Goal: Communication & Community: Answer question/provide support

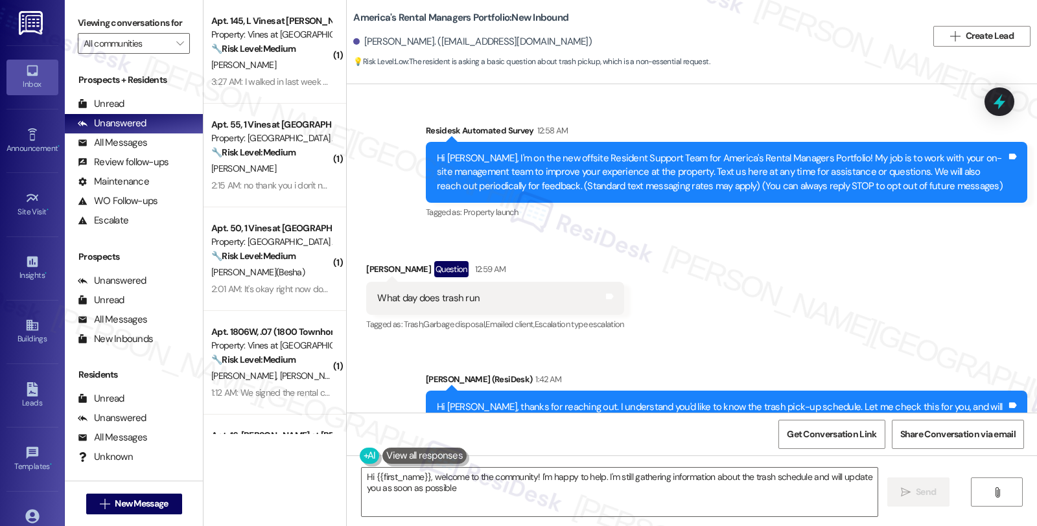
type textarea "Hi {{first_name}}, welcome to the community! I'm happy to help. I'm still gathe…"
click at [850, 287] on div "Received via SMS Toriana Stevenson Question 12:59 AM What day does trash run Ta…" at bounding box center [692, 288] width 690 height 112
click at [178, 54] on button "" at bounding box center [179, 43] width 21 height 21
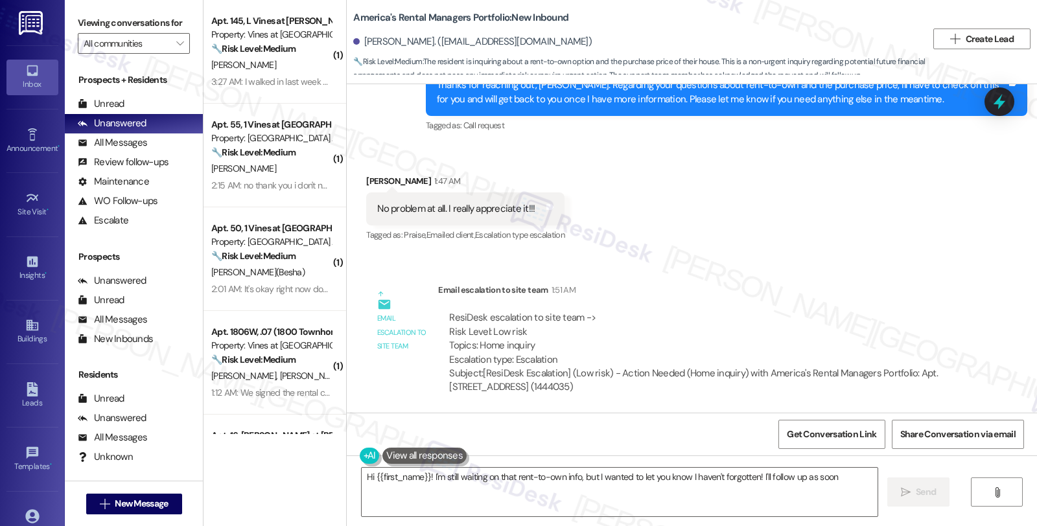
scroll to position [383, 0]
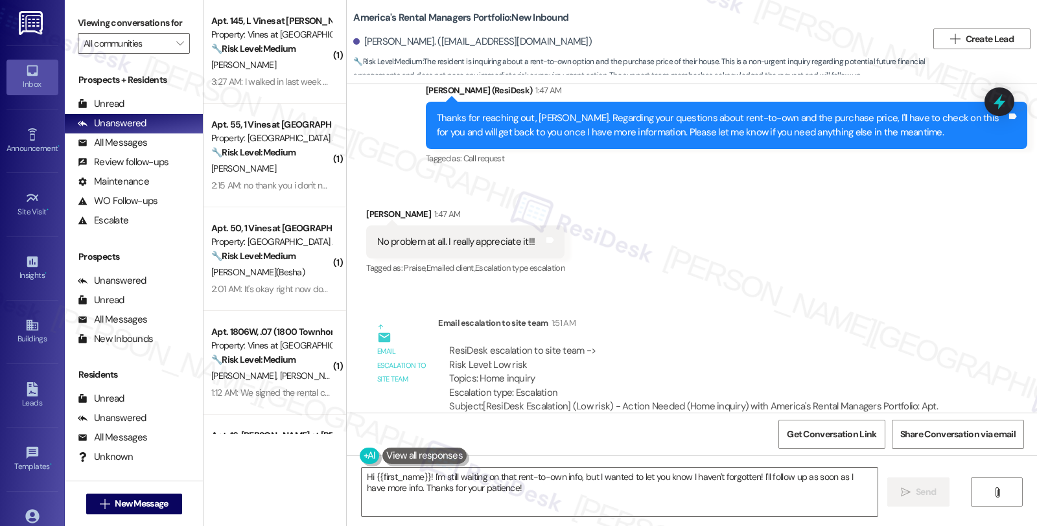
click at [369, 212] on div "[PERSON_NAME] 1:47 AM" at bounding box center [465, 216] width 198 height 18
click at [369, 212] on div "Cherish Wilder 1:47 AM" at bounding box center [465, 216] width 198 height 18
copy div "Cherish"
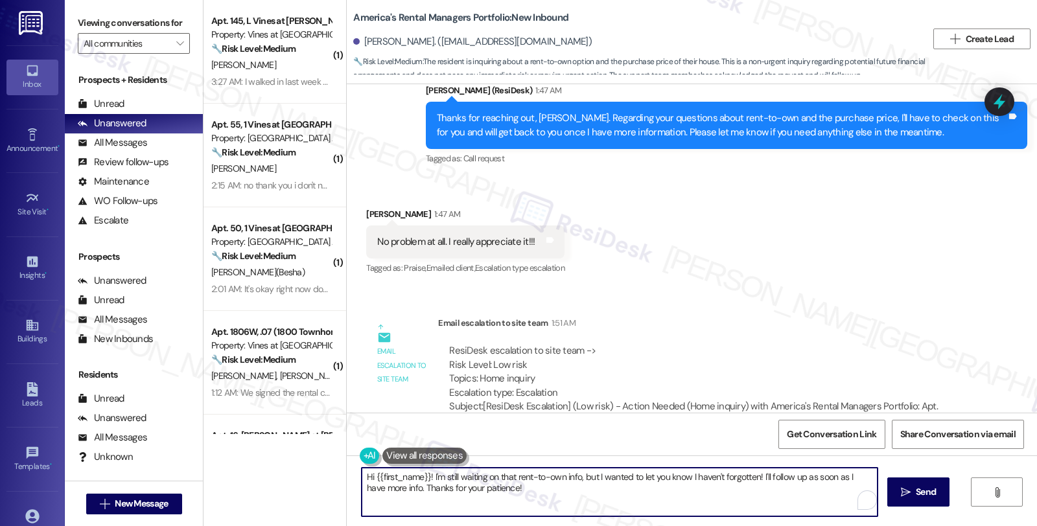
drag, startPoint x: 367, startPoint y: 474, endPoint x: 526, endPoint y: 494, distance: 159.4
click at [526, 494] on textarea "Hi {{first_name}}! I'm still waiting on that rent-to-own info, but I wanted to …" at bounding box center [620, 492] width 516 height 49
paste textarea "Cherish"
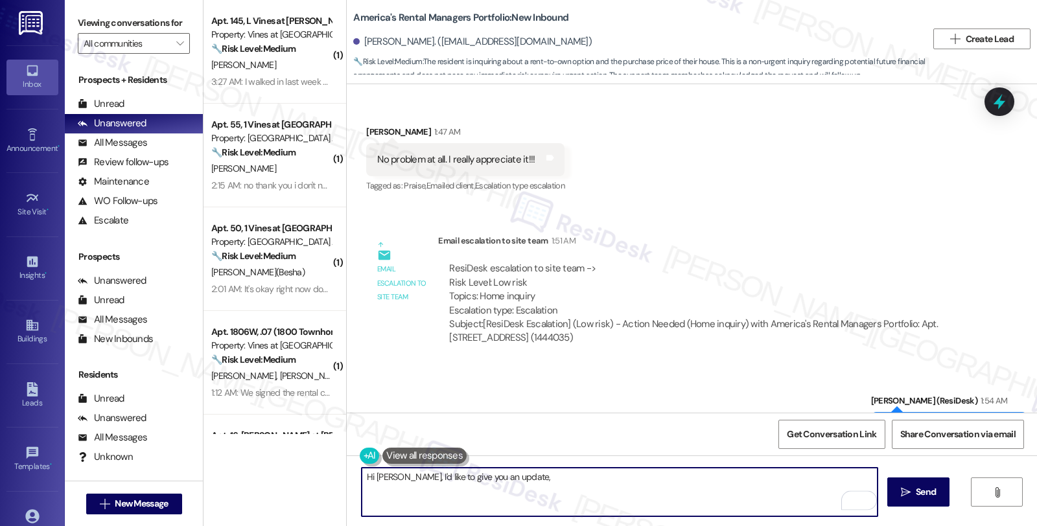
scroll to position [527, 0]
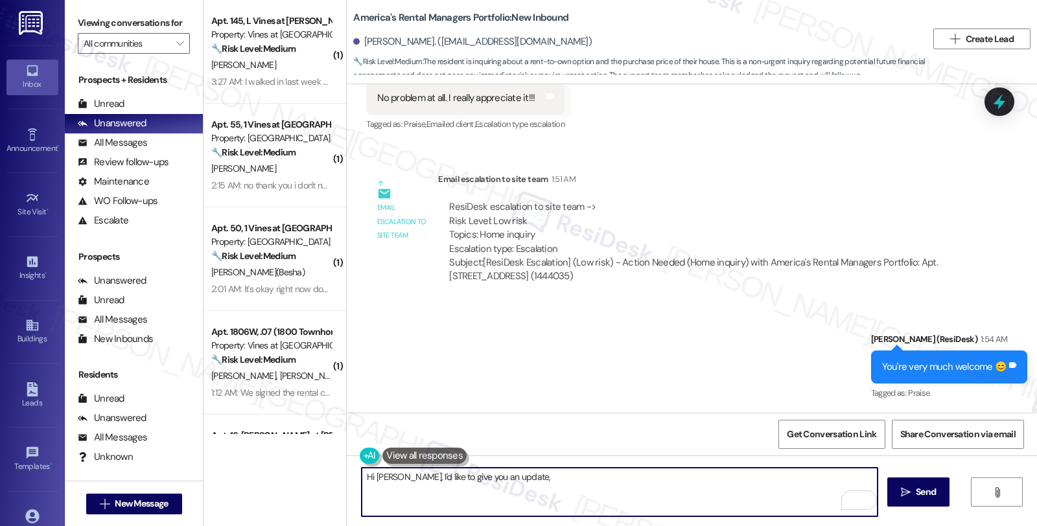
click at [529, 478] on textarea "Hi Cherish, I'd like to give you an update," at bounding box center [620, 492] width 516 height 49
paste textarea "ARM does not offer a 'Rent-to-Own' lease option. However, if the homeowner list…"
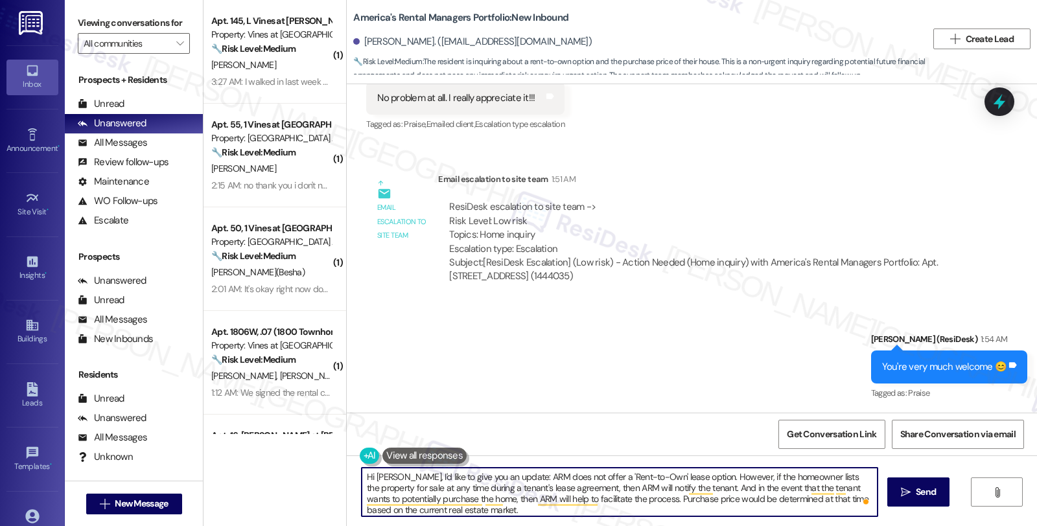
click at [508, 476] on textarea "Hi Cherish, I'd like to give you an update: ARM does not offer a 'Rent-to-Own' …" at bounding box center [620, 492] width 516 height 49
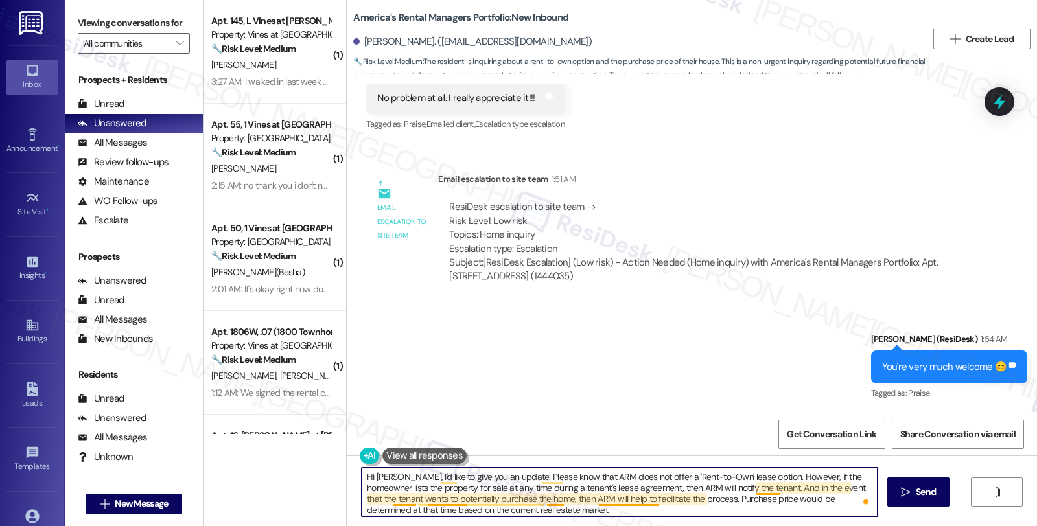
click at [601, 498] on textarea "Hi Cherish, I'd like to give you an update: Please know that ARM does not offer…" at bounding box center [620, 492] width 516 height 49
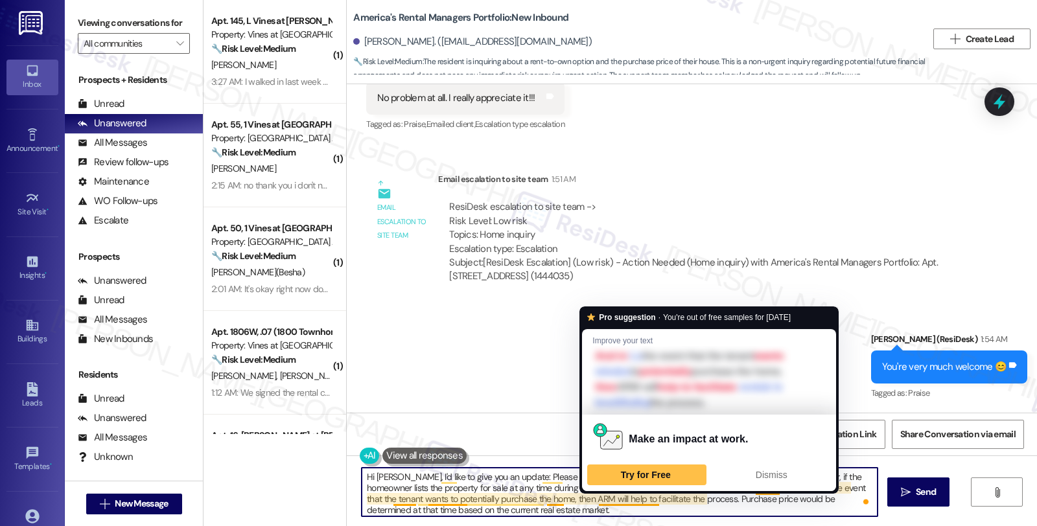
click at [616, 507] on textarea "Hi Cherish, I'd like to give you an update: Please know that ARM does not offer…" at bounding box center [620, 492] width 516 height 49
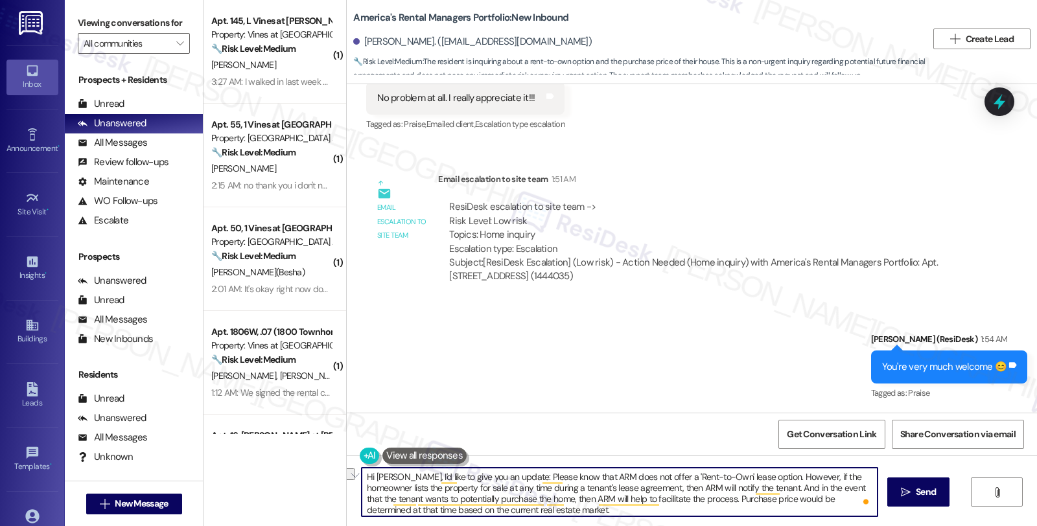
drag, startPoint x: 522, startPoint y: 491, endPoint x: 552, endPoint y: 490, distance: 29.8
click at [552, 490] on textarea "Hi Cherish, I'd like to give you an update: Please know that ARM does not offer…" at bounding box center [620, 492] width 516 height 49
click at [701, 488] on textarea "Hi Cherish, I'd like to give you an update: Please know that ARM does not offer…" at bounding box center [620, 492] width 516 height 49
click at [802, 488] on textarea "Hi Cherish, I'd like to give you an update: Please know that ARM does not offer…" at bounding box center [620, 492] width 516 height 49
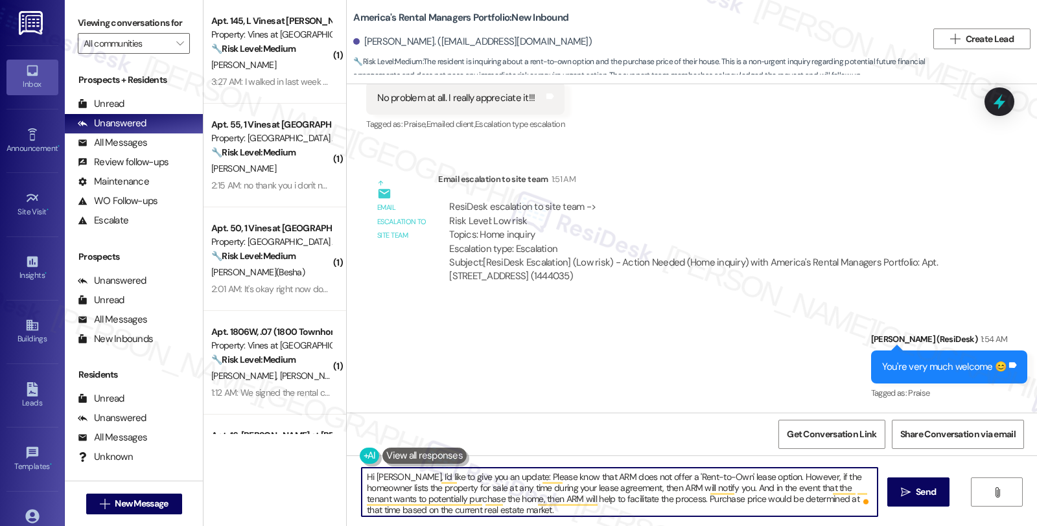
click at [802, 488] on textarea "Hi Cherish, I'd like to give you an update: Please know that ARM does not offer…" at bounding box center [620, 492] width 516 height 49
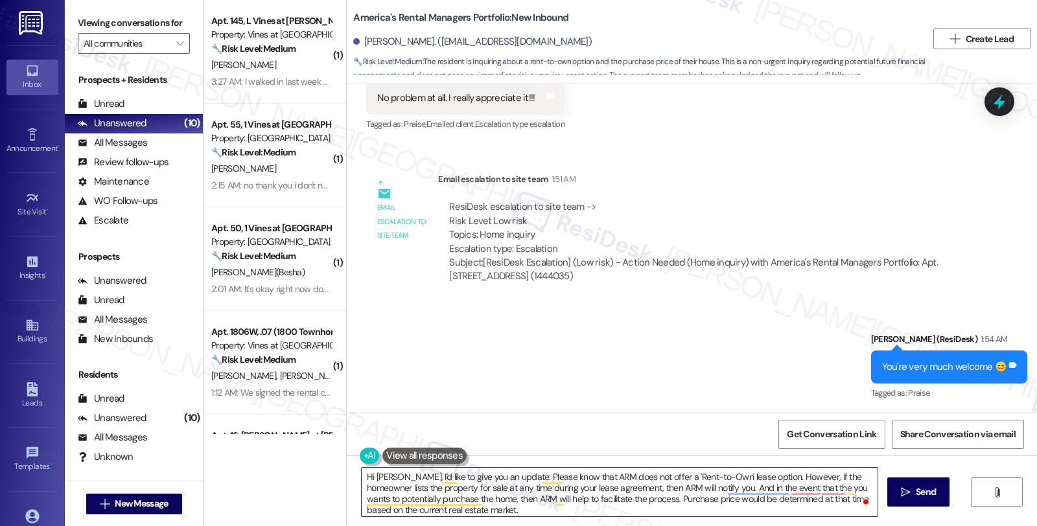
click at [748, 515] on textarea "Hi Cherish, I'd like to give you an update: Please know that ARM does not offer…" at bounding box center [620, 492] width 516 height 49
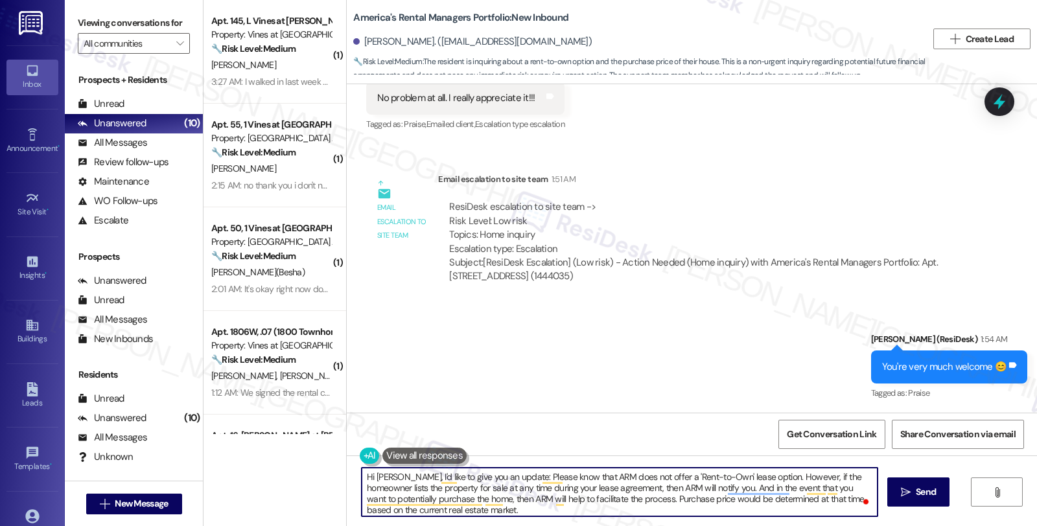
click at [582, 474] on textarea "Hi Cherish, I'd like to give you an update: Please know that ARM does not offer…" at bounding box center [620, 492] width 516 height 49
click at [623, 488] on textarea "Hi Cherish, I'd like to give you an update: Please know that we do not offer a …" at bounding box center [620, 492] width 516 height 49
click at [461, 503] on textarea "Hi Cherish, I'd like to give you an update: Please know that we do not offer a …" at bounding box center [620, 492] width 516 height 49
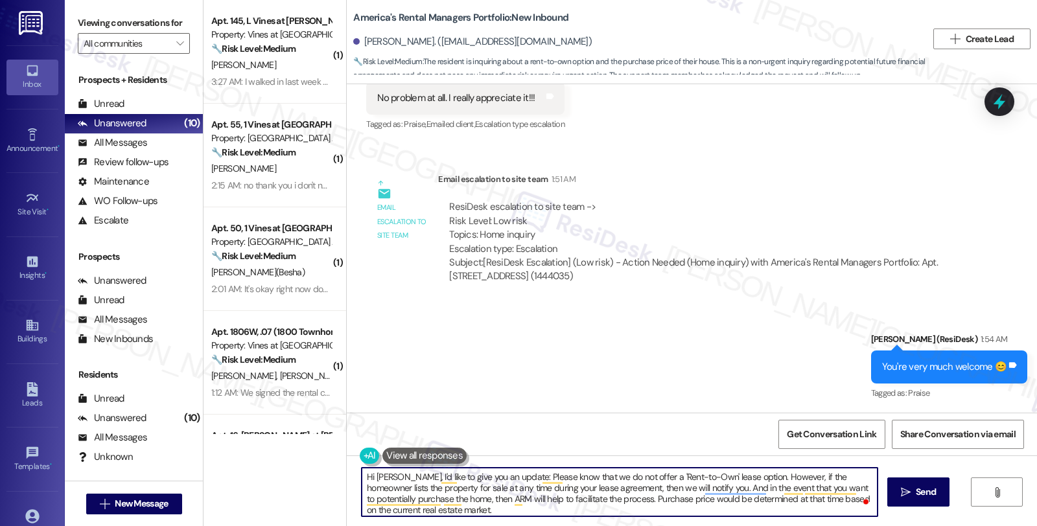
click at [461, 503] on textarea "Hi Cherish, I'd like to give you an update: Please know that we do not offer a …" at bounding box center [620, 492] width 516 height 49
click at [470, 512] on textarea "Hi Cherish, I'd like to give you an update: Please know that we do not offer a …" at bounding box center [620, 492] width 516 height 49
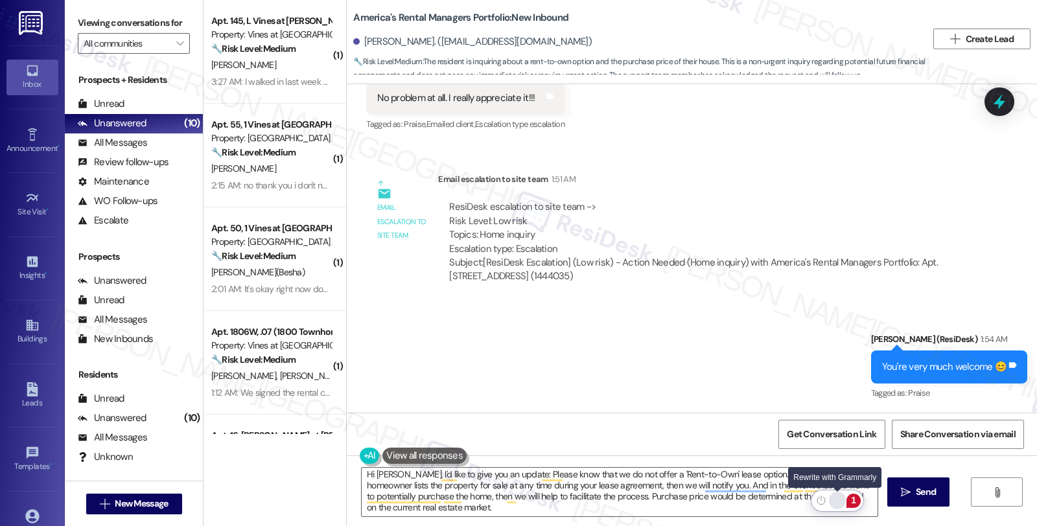
click at [835, 499] on div "Rewrite with Grammarly" at bounding box center [837, 500] width 14 height 15
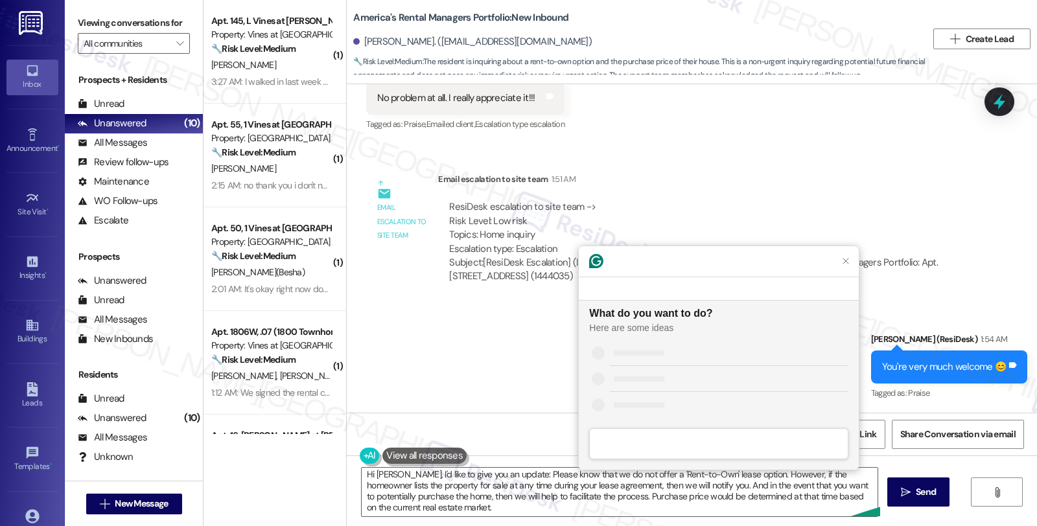
scroll to position [0, 0]
click at [642, 354] on div "Improve it" at bounding box center [630, 352] width 40 height 14
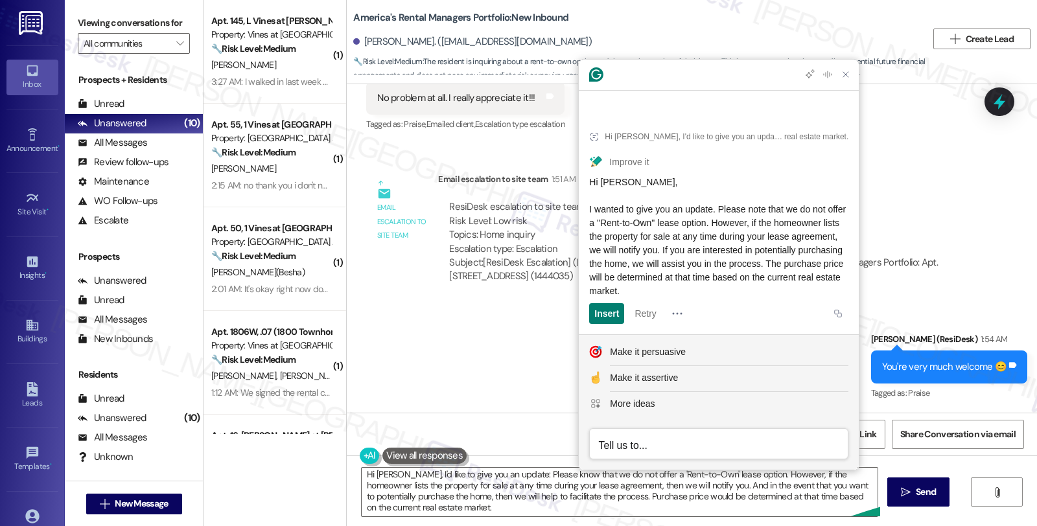
drag, startPoint x: 587, startPoint y: 207, endPoint x: 827, endPoint y: 288, distance: 252.9
click at [827, 288] on article "Hi Cherish, I'd like to give you an update: Please know that we do not offer a …" at bounding box center [719, 223] width 280 height 221
click at [445, 483] on textarea "Hi Cherish, I'd like to give you an update: Please know that we do not offer a …" at bounding box center [620, 492] width 516 height 49
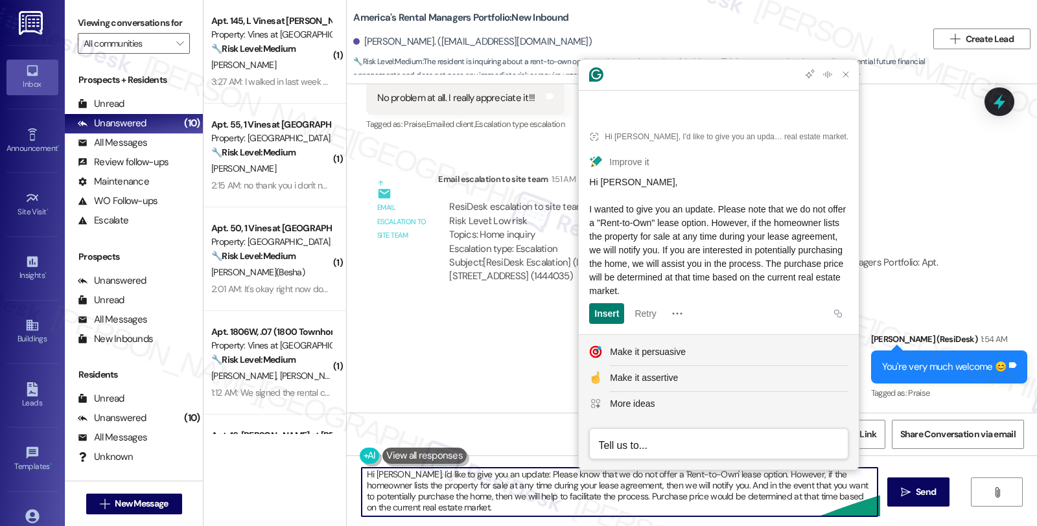
scroll to position [3, 0]
drag, startPoint x: 399, startPoint y: 475, endPoint x: 470, endPoint y: 513, distance: 80.6
click at [470, 513] on textarea "Hi Cherish, I'd like to give you an update: Please know that we do not offer a …" at bounding box center [620, 492] width 516 height 49
paste textarea "wanted to give you an update. Please note that we do not offer a "Rent-to-Own" …"
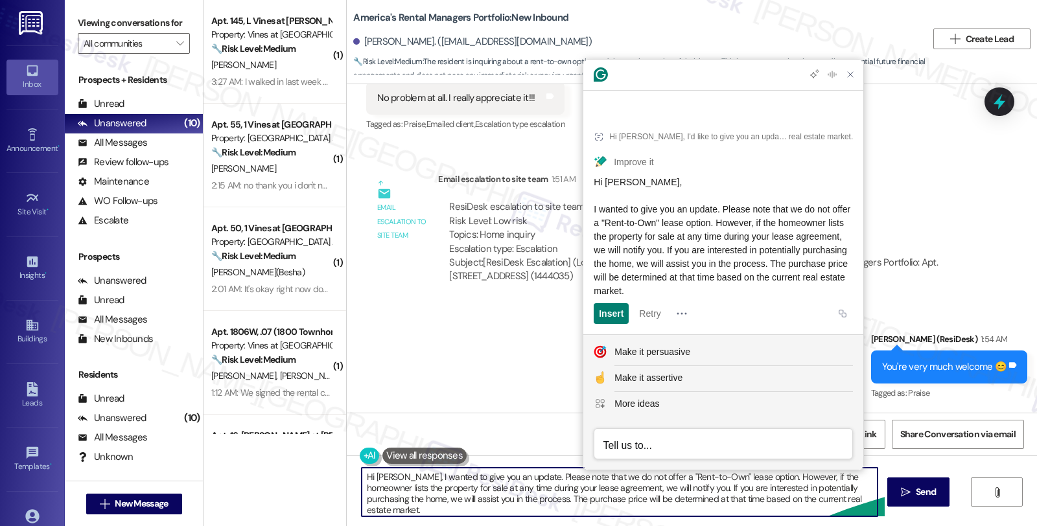
click at [861, 502] on textarea "Hi Cherish, I wanted to give you an update. Please note that we do not offer a …" at bounding box center [620, 492] width 516 height 49
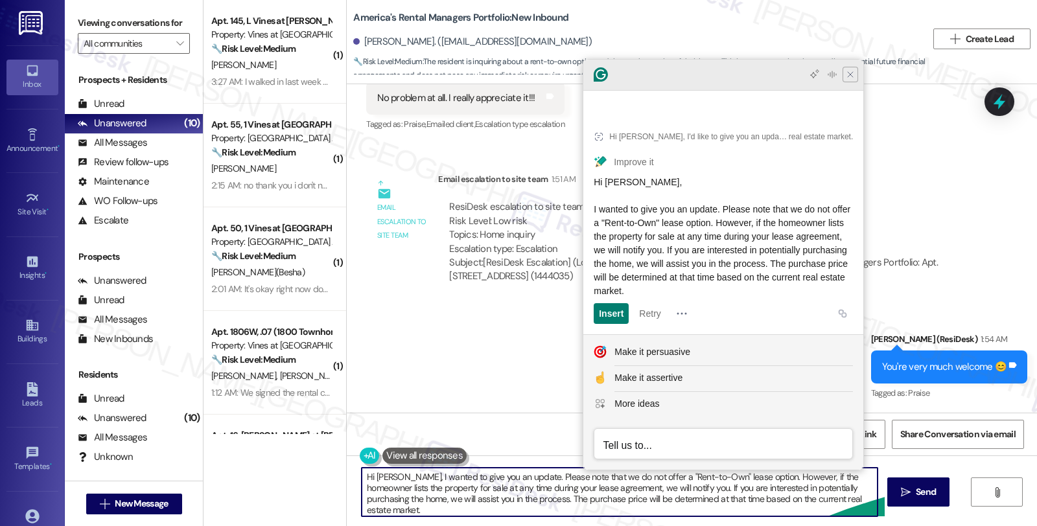
type textarea "Hi Cherish, I wanted to give you an update. Please note that we do not offer a …"
click at [852, 82] on icon "Close Grammarly Assistant" at bounding box center [851, 75] width 16 height 16
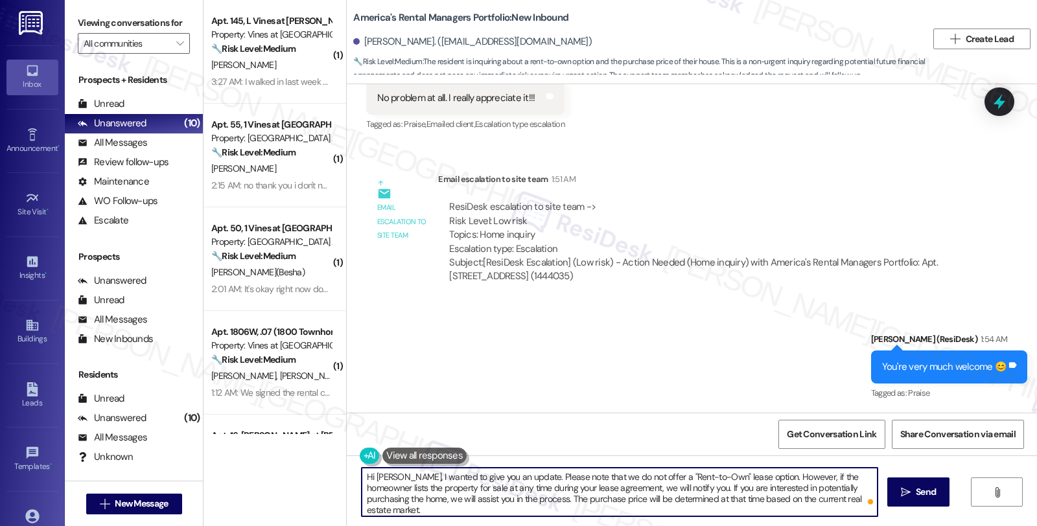
scroll to position [455, 0]
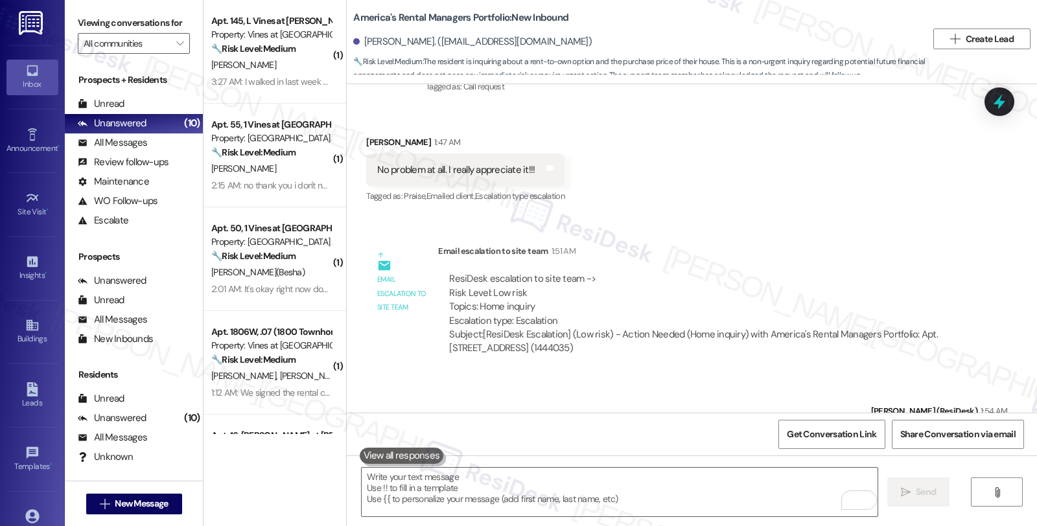
click at [877, 239] on div "Email escalation to site team Email escalation to site team 1:51 AM ResiDesk es…" at bounding box center [666, 305] width 621 height 140
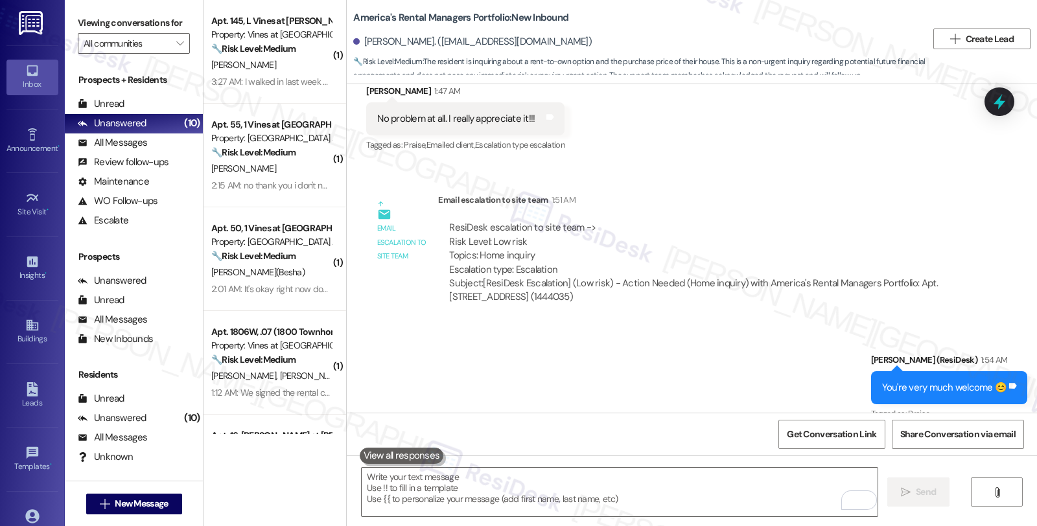
scroll to position [527, 0]
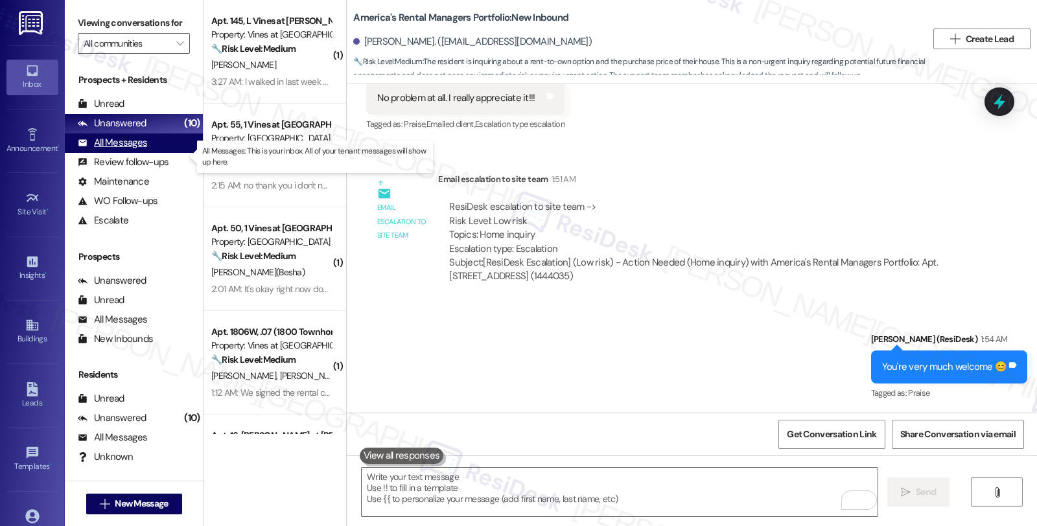
click at [152, 149] on div "All Messages (undefined)" at bounding box center [134, 143] width 138 height 19
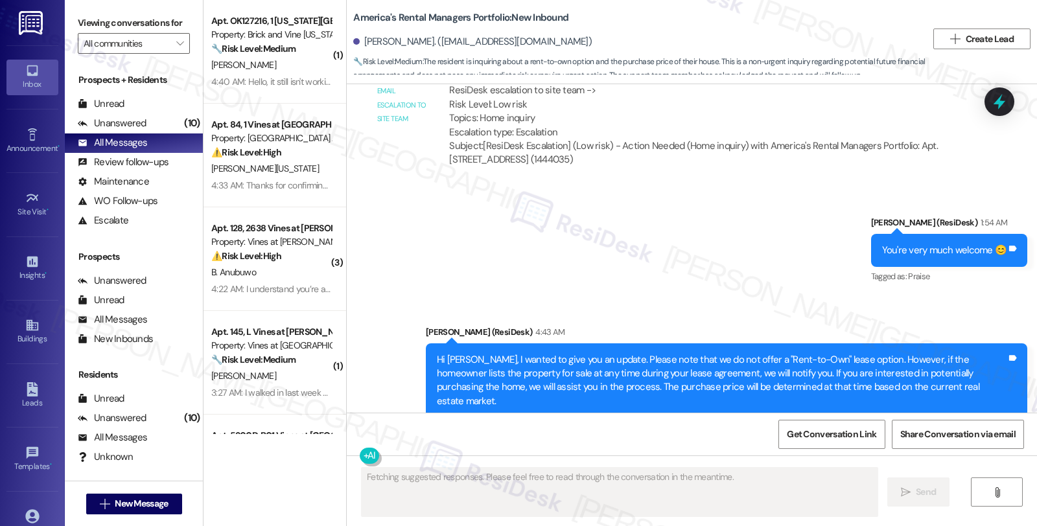
scroll to position [664, 0]
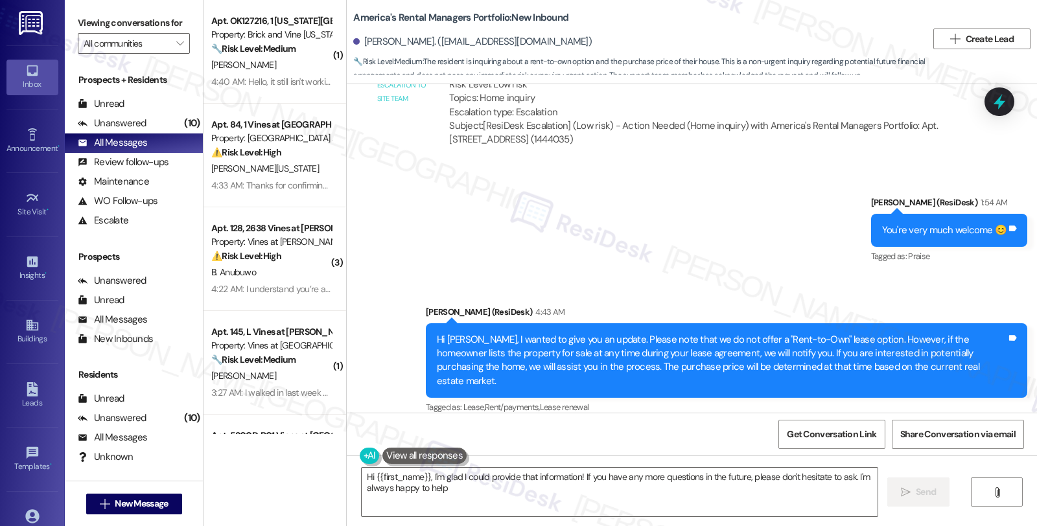
type textarea "Hi {{first_name}}, I'm glad I could provide that information! If you have any m…"
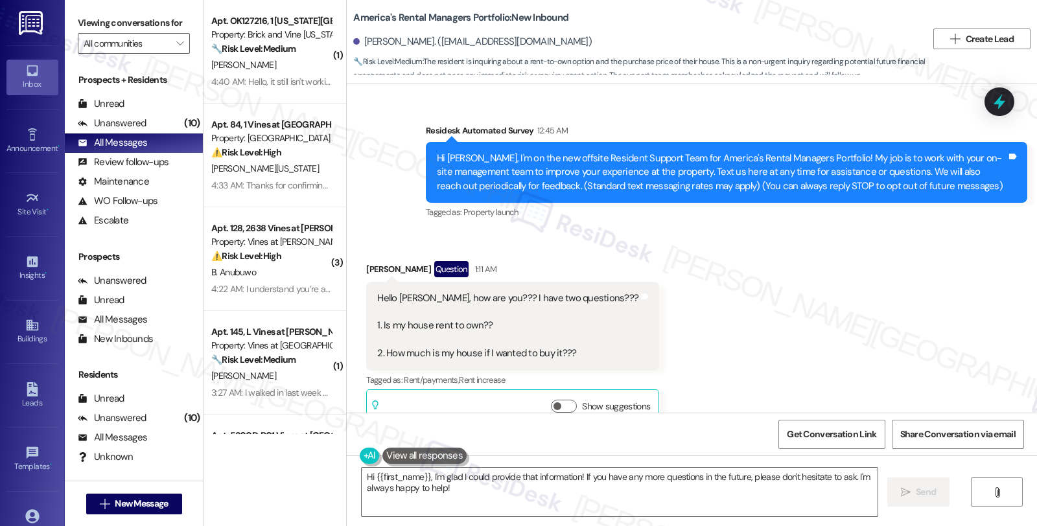
scroll to position [664, 0]
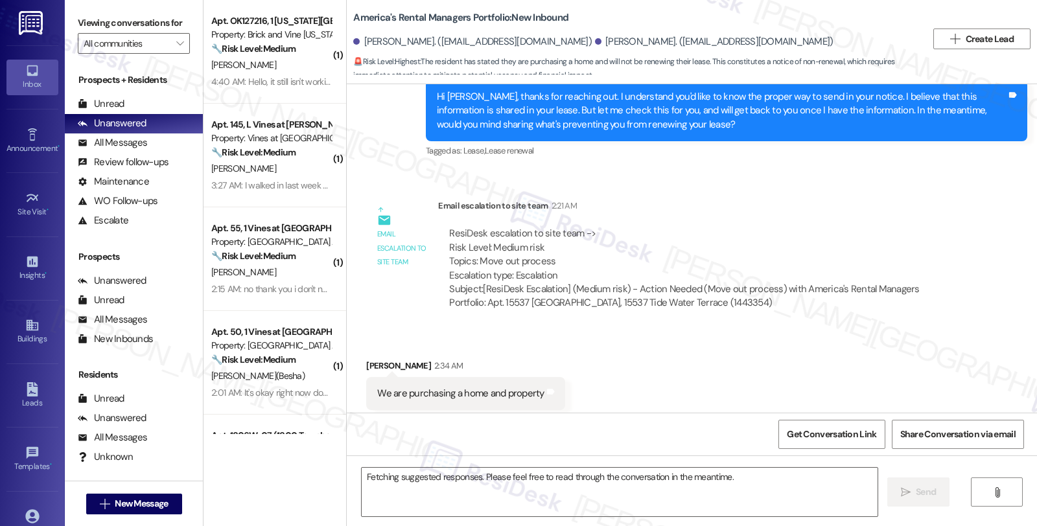
scroll to position [337, 0]
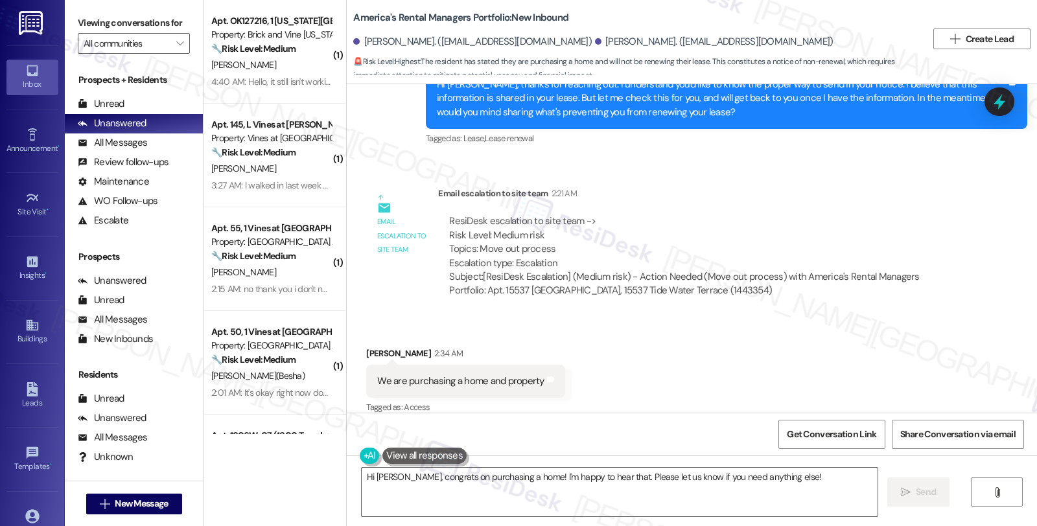
click at [912, 329] on div "Received via SMS Timothy King 2:34 AM We are purchasing a home and property Tag…" at bounding box center [692, 373] width 690 height 110
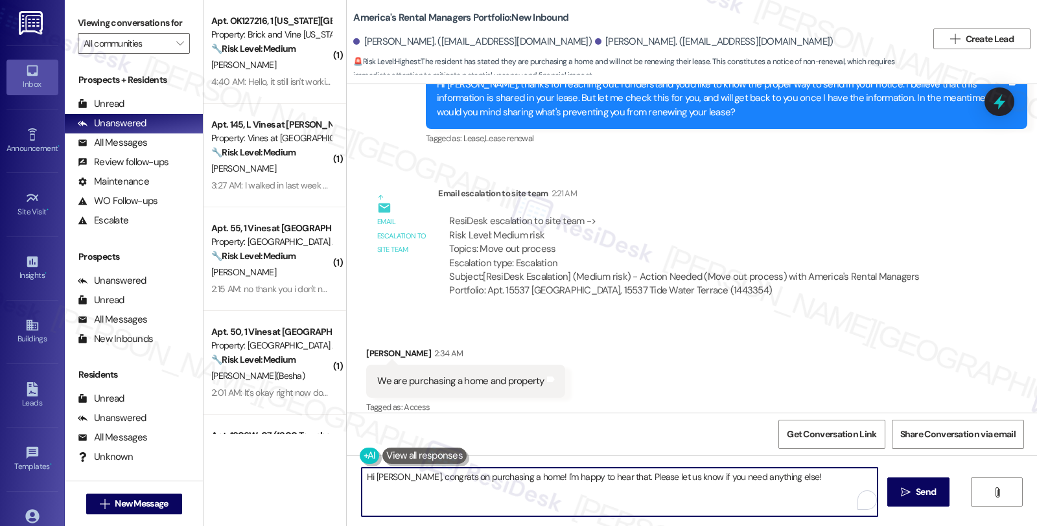
drag, startPoint x: 523, startPoint y: 477, endPoint x: 824, endPoint y: 482, distance: 300.8
click at [824, 482] on textarea "Hi Timothy, congrats on purchasing a home! I'm happy to hear that. Please let u…" at bounding box center [620, 492] width 516 height 49
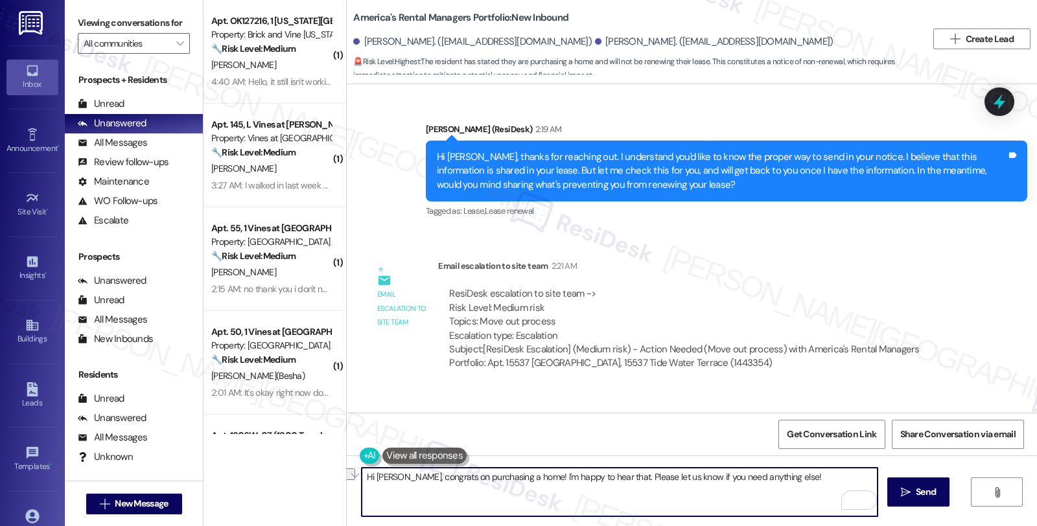
drag, startPoint x: 404, startPoint y: 476, endPoint x: 316, endPoint y: 476, distance: 87.5
click at [316, 476] on div "( 1 ) Apt. OK127216, 1 Oklahoma City Market Property: Brick and Vine Oklahoma C…" at bounding box center [620, 263] width 833 height 526
drag, startPoint x: 482, startPoint y: 476, endPoint x: 768, endPoint y: 476, distance: 286.5
click at [768, 476] on textarea "Congrats on purchasing a home! I'm happy to hear that. Please let us know if yo…" at bounding box center [620, 492] width 516 height 49
paste textarea "To submit official written notice to vacate, the resident must login to their o…"
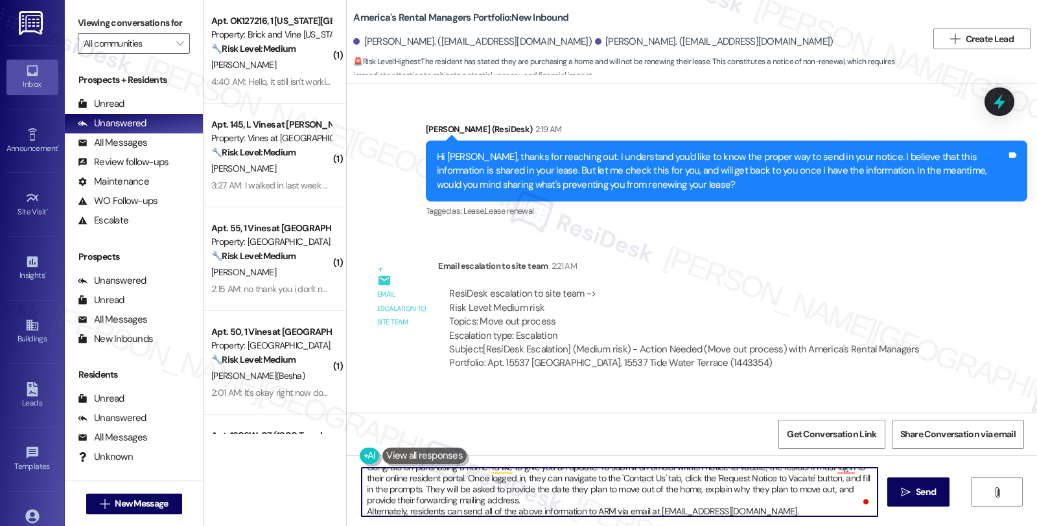
scroll to position [0, 0]
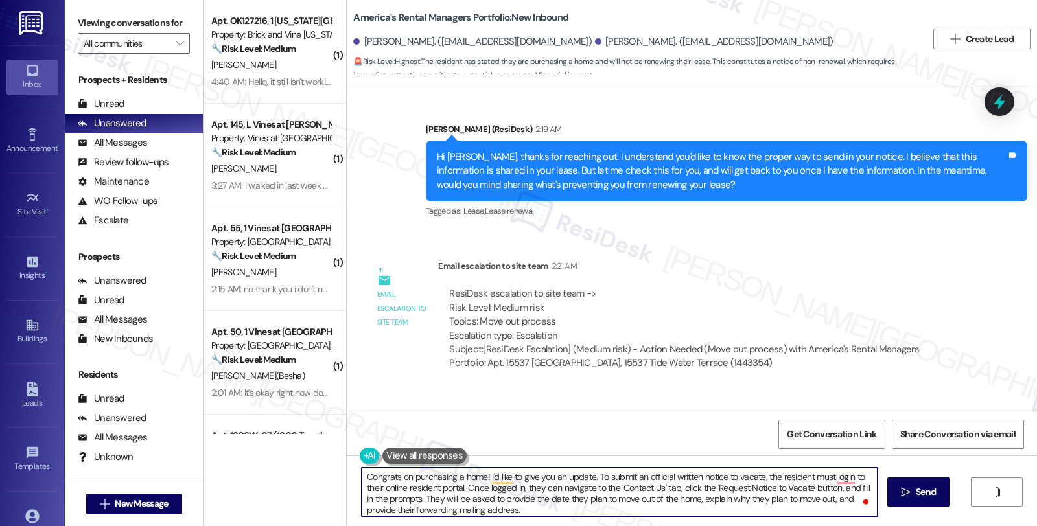
click at [765, 478] on textarea "Congrats on purchasing a home! I'd like to give you an update. To submit an off…" at bounding box center [620, 492] width 516 height 49
click at [833, 475] on textarea "Congrats on purchasing a home! I'd like to give you an update. To submit an off…" at bounding box center [620, 492] width 516 height 49
click at [507, 488] on textarea "Congrats on purchasing a home! I'd like to give you an update. To submit an off…" at bounding box center [620, 492] width 516 height 49
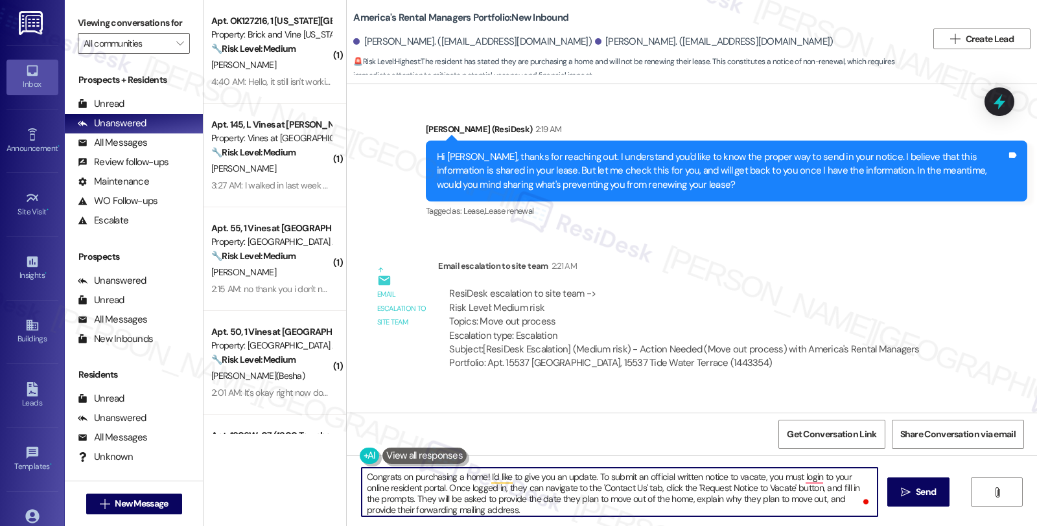
click at [507, 488] on textarea "Congrats on purchasing a home! I'd like to give you an update. To submit an off…" at bounding box center [620, 492] width 516 height 49
click at [406, 501] on textarea "Congrats on purchasing a home! I'd like to give you an update. To submit an off…" at bounding box center [620, 492] width 516 height 49
click at [542, 496] on textarea "Congrats on purchasing a home! I'd like to give you an update. To submit an off…" at bounding box center [620, 492] width 516 height 49
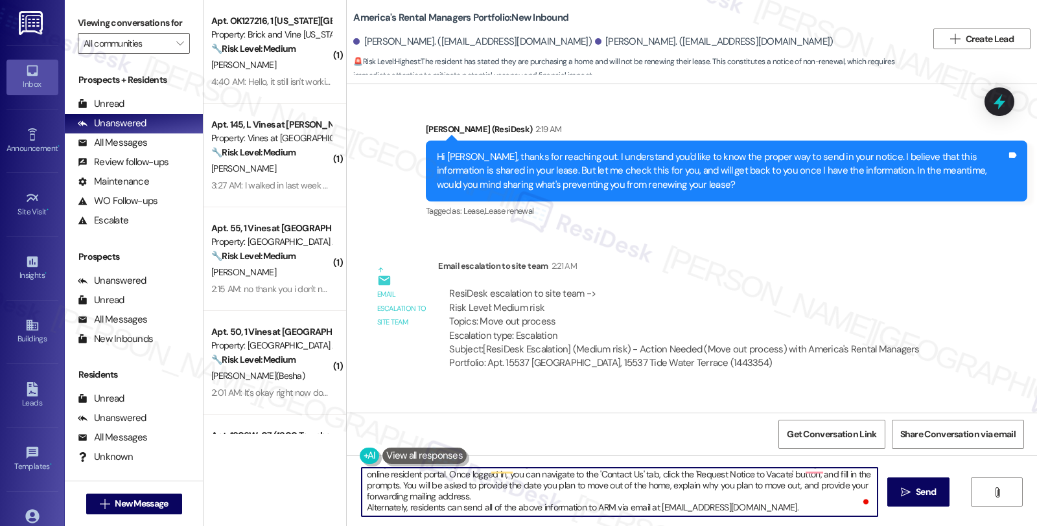
scroll to position [14, 0]
click at [362, 504] on textarea "Congrats on purchasing a home! I'd like to give you an update. To submit an off…" at bounding box center [620, 492] width 516 height 49
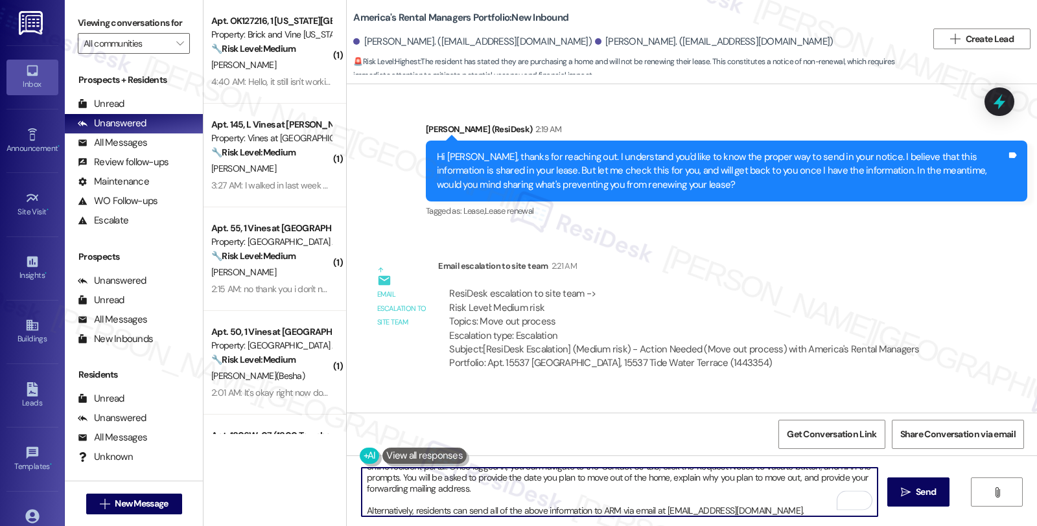
click at [406, 511] on textarea "Congrats on purchasing a home! I'd like to give you an update. To submit an off…" at bounding box center [620, 492] width 516 height 49
click at [752, 512] on textarea "Congrats on purchasing a home! I'd like to give you an update. To submit an off…" at bounding box center [620, 492] width 516 height 49
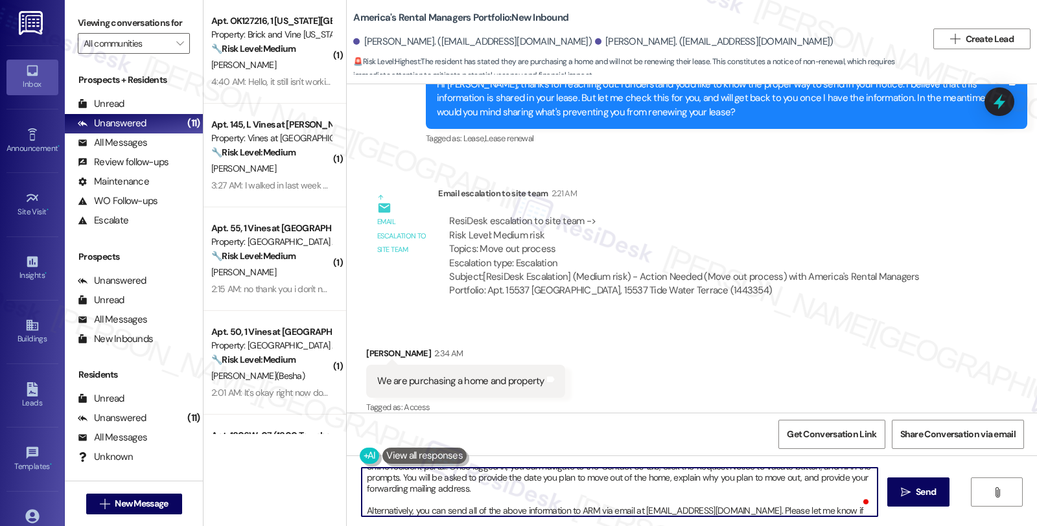
scroll to position [32, 0]
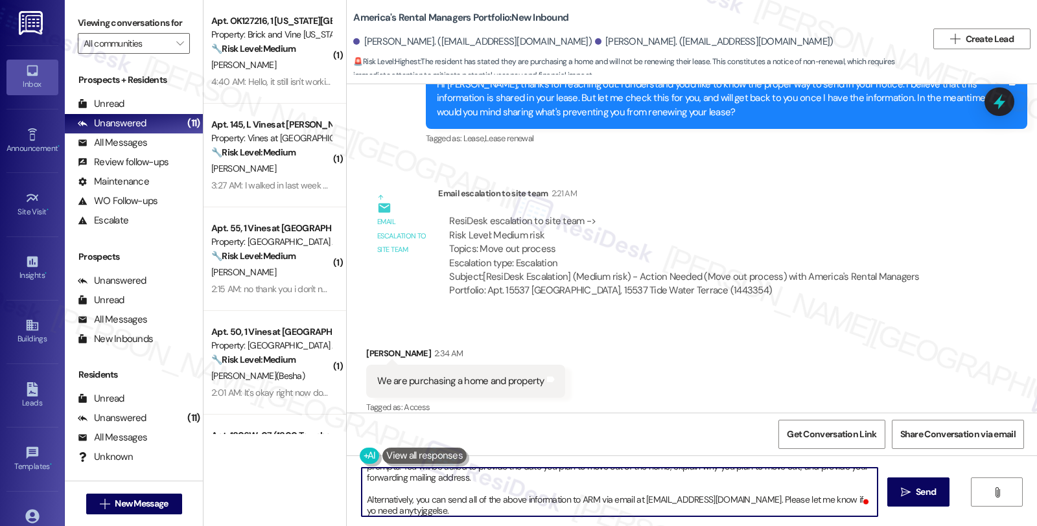
click at [379, 509] on textarea "Congrats on purchasing a home! I'd like to give you an update. To submit an off…" at bounding box center [620, 492] width 516 height 49
click at [378, 512] on textarea "Congrats on purchasing a home! I'd like to give you an update. To submit an off…" at bounding box center [620, 492] width 516 height 49
click at [439, 514] on textarea "Congrats on purchasing a home! I'd like to give you an update. To submit an off…" at bounding box center [620, 492] width 516 height 49
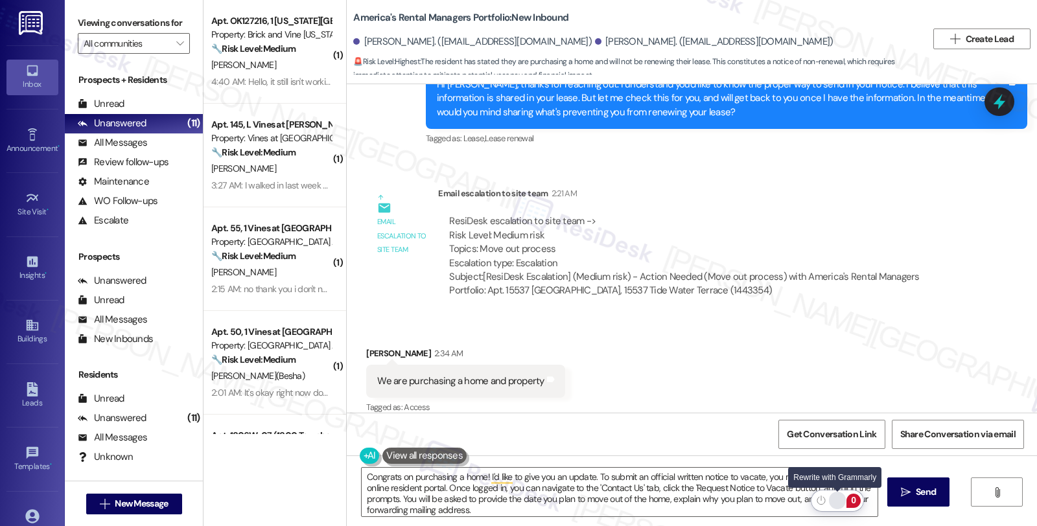
click at [839, 500] on div "Rewrite with Grammarly" at bounding box center [837, 500] width 14 height 15
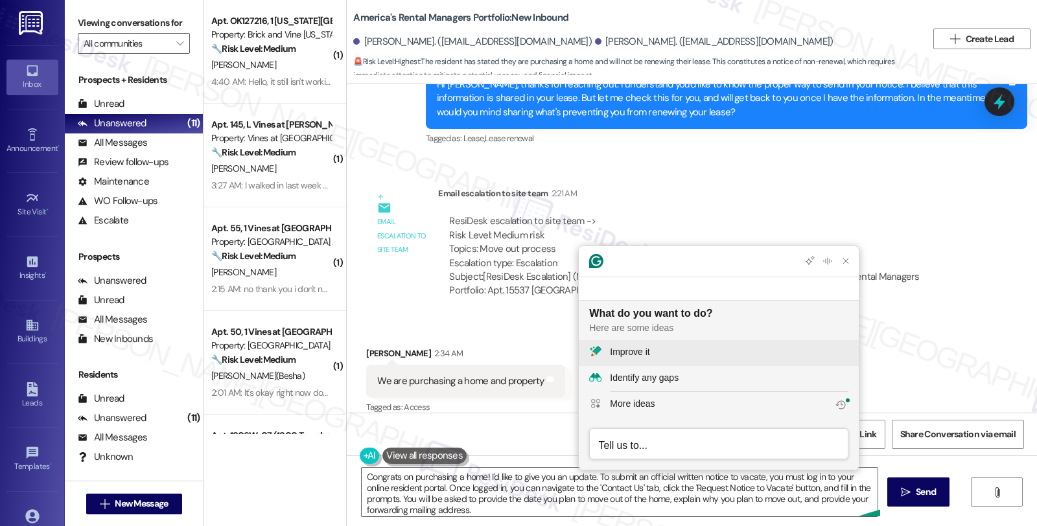
click at [668, 346] on div "Improve it" at bounding box center [729, 352] width 239 height 14
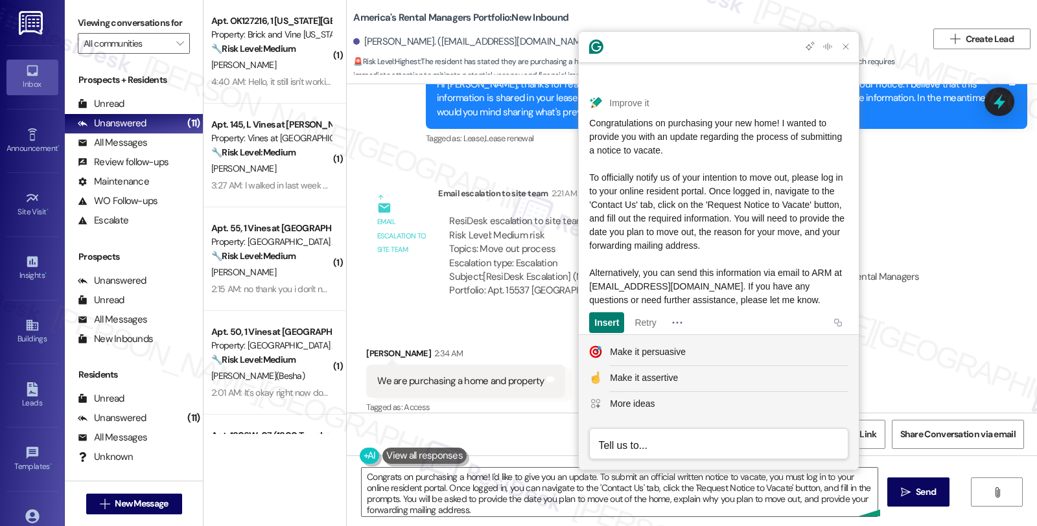
drag, startPoint x: 591, startPoint y: 131, endPoint x: 834, endPoint y: 292, distance: 291.7
click at [834, 292] on span "Congratulations on purchasing your new home! I wanted to provide you with an up…" at bounding box center [718, 211] width 258 height 187
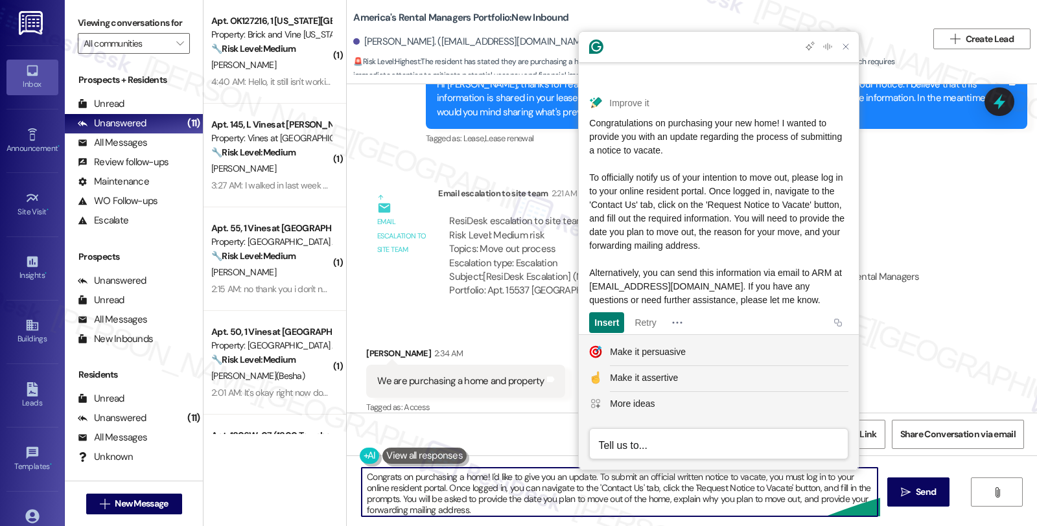
click at [514, 478] on textarea "Congrats on purchasing a home! I'd like to give you an update. To submit an off…" at bounding box center [620, 492] width 516 height 49
paste textarea "To submit official written notice to vacate, the resident must login to their o…"
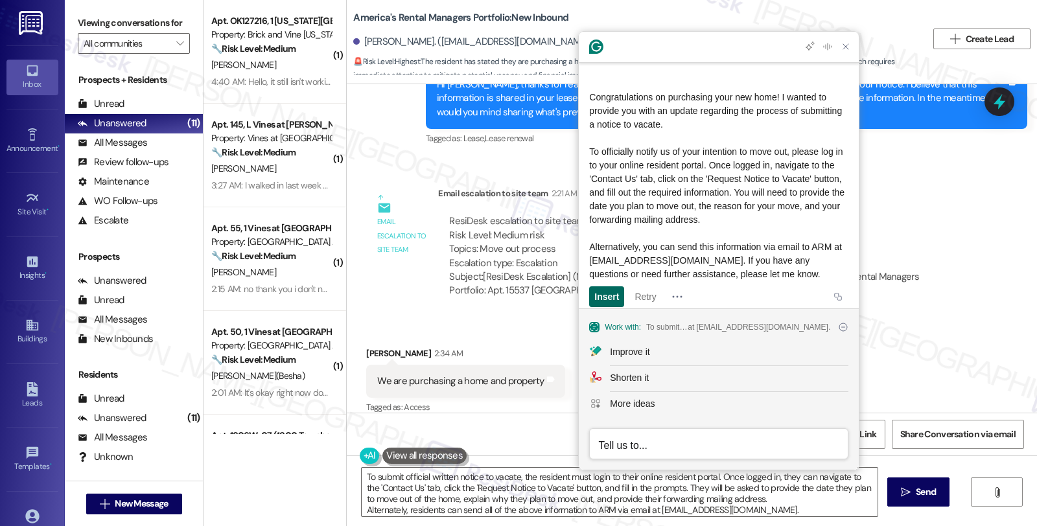
click at [606, 286] on div "Insert" at bounding box center [606, 296] width 25 height 21
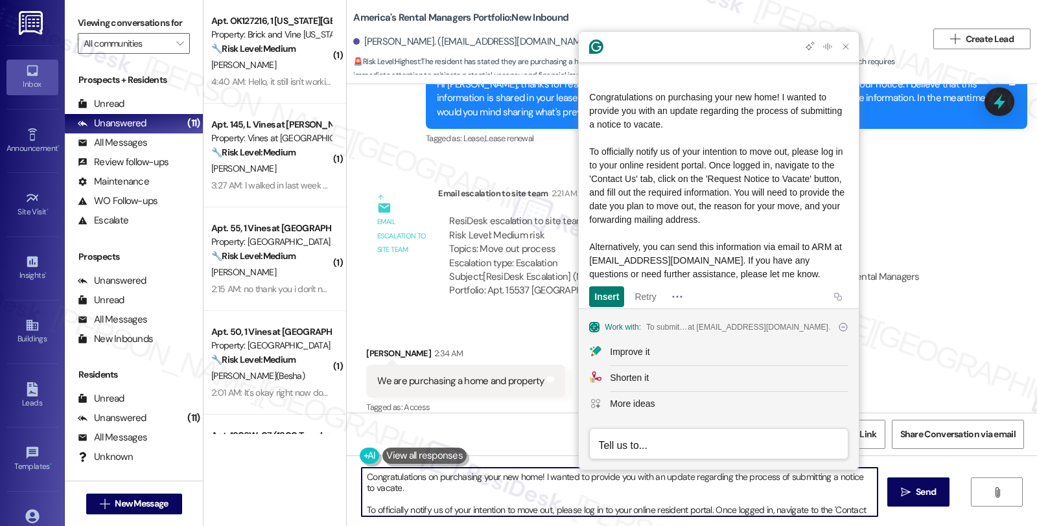
click at [478, 494] on textarea "Congratulations on purchasing your new home! I wanted to provide you with an up…" at bounding box center [620, 492] width 516 height 49
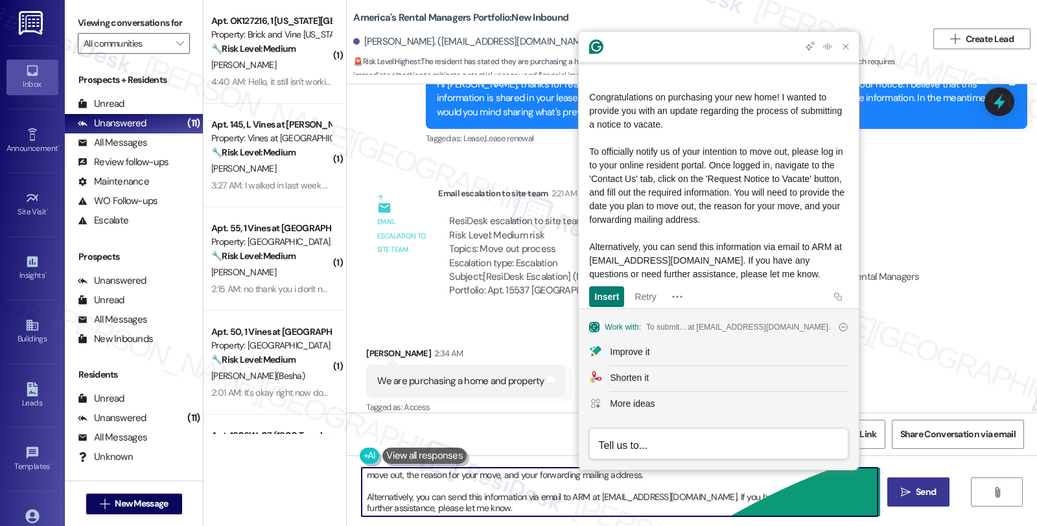
type textarea "Congratulations on purchasing your new home! I wanted to provide you with an up…"
click at [903, 494] on icon "" at bounding box center [906, 492] width 10 height 10
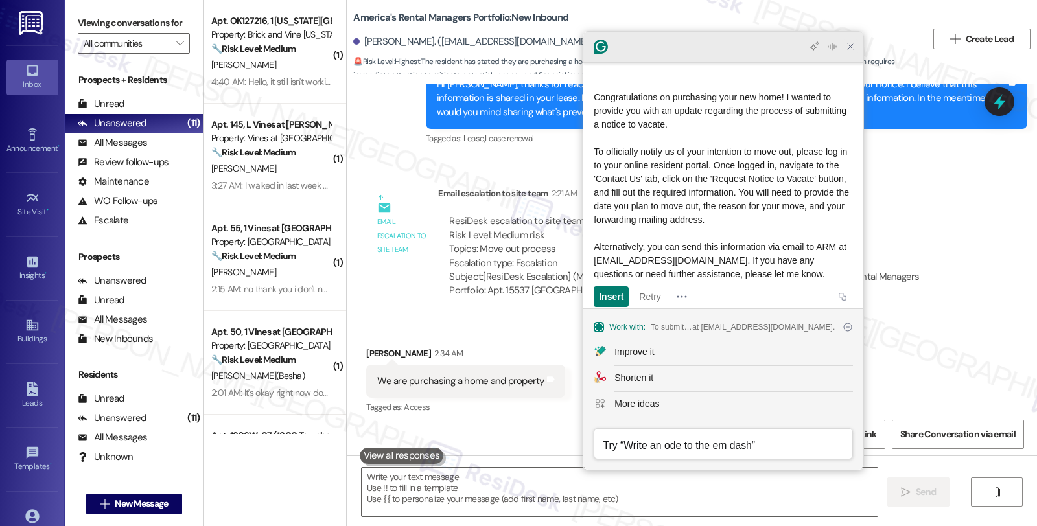
click at [851, 49] on icon "Close Grammarly Assistant" at bounding box center [850, 46] width 10 height 10
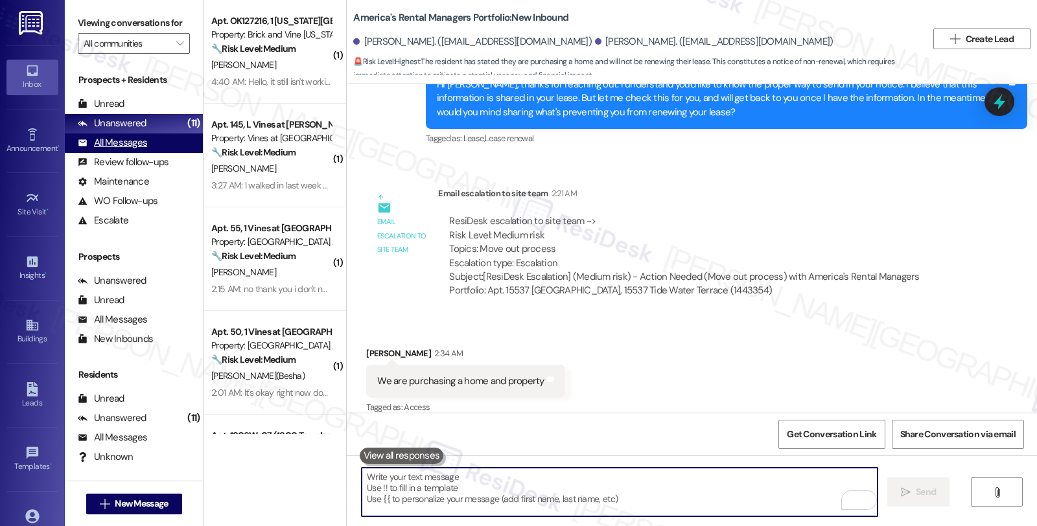
click at [126, 150] on div "All Messages" at bounding box center [112, 143] width 69 height 14
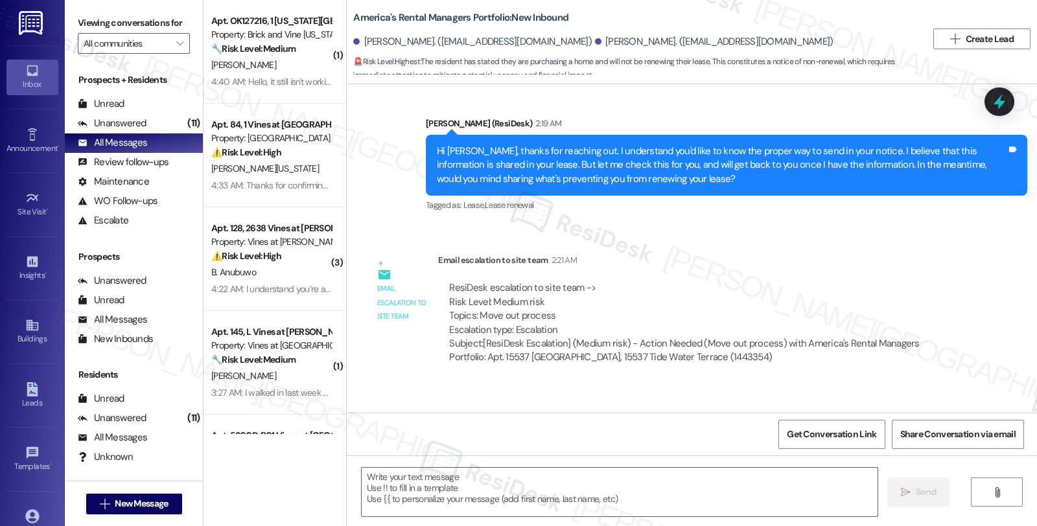
type textarea "Fetching suggested responses. Please feel free to read through the conversation…"
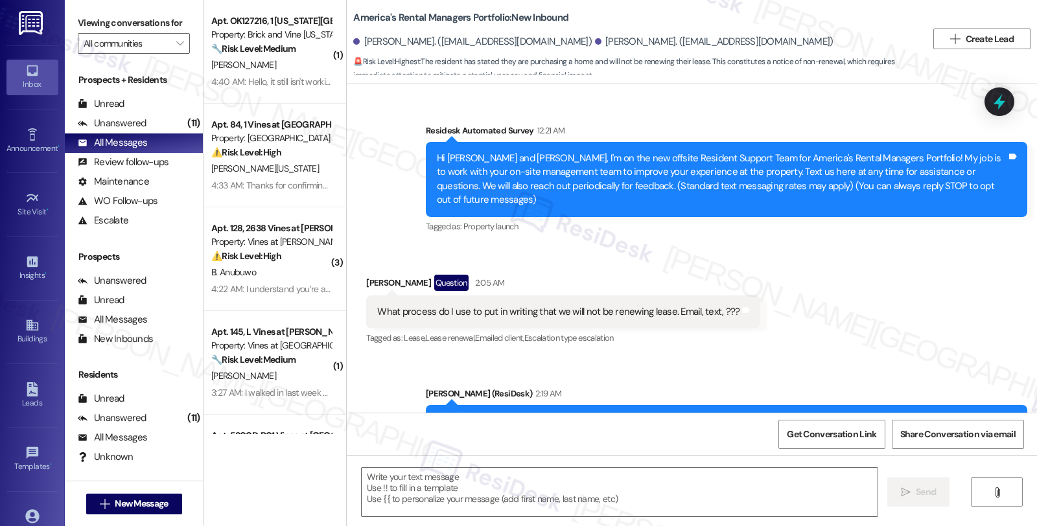
scroll to position [543, 0]
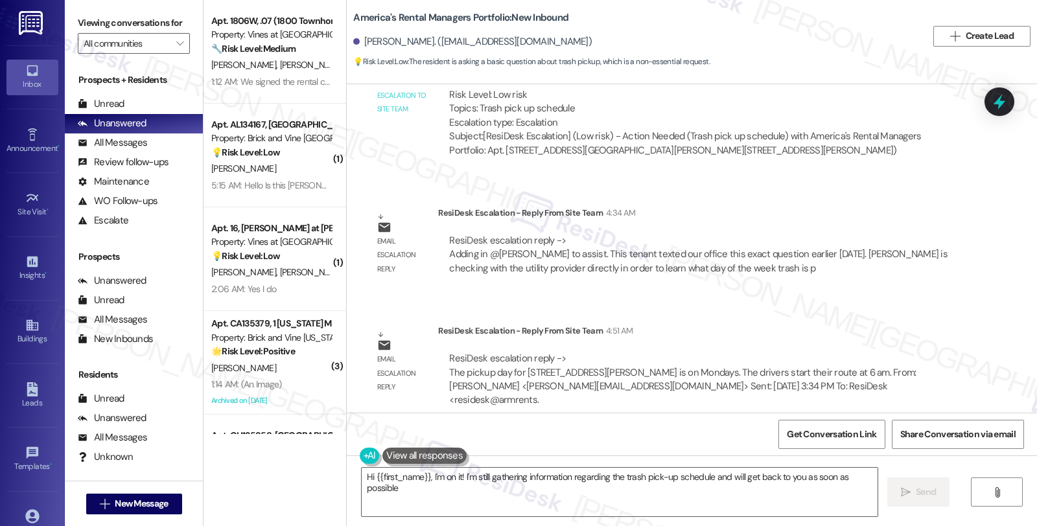
type textarea "Hi {{first_name}}, I'm on it! I'm still gathering information regarding the tra…"
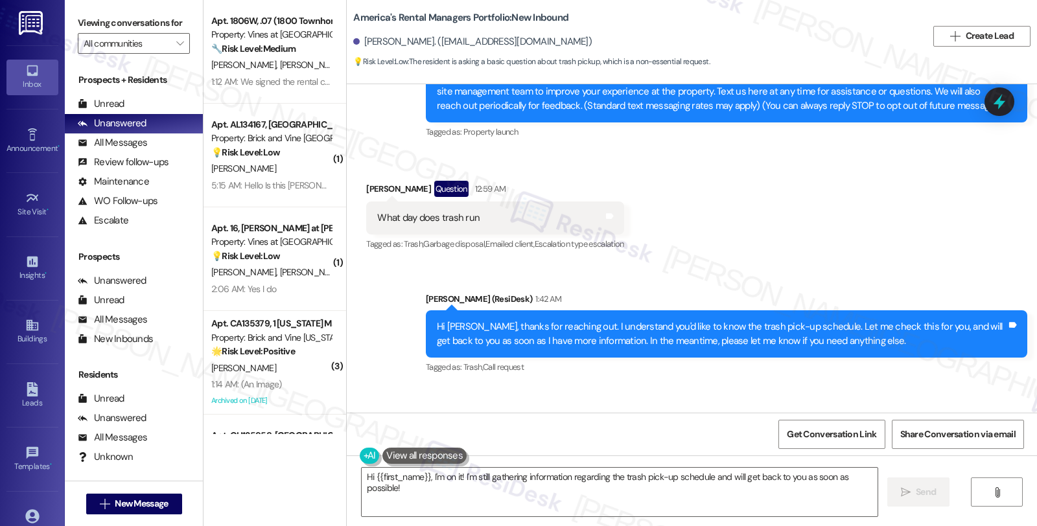
scroll to position [17, 0]
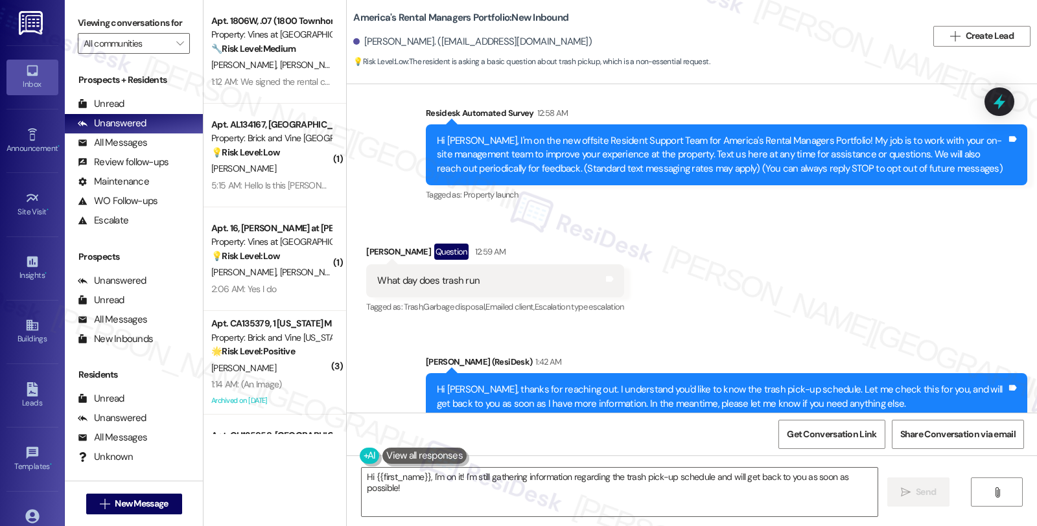
click at [413, 44] on div "Toriana Stevenson. (torianastevenson@gmail.com)" at bounding box center [472, 42] width 239 height 14
copy div "Stevenson"
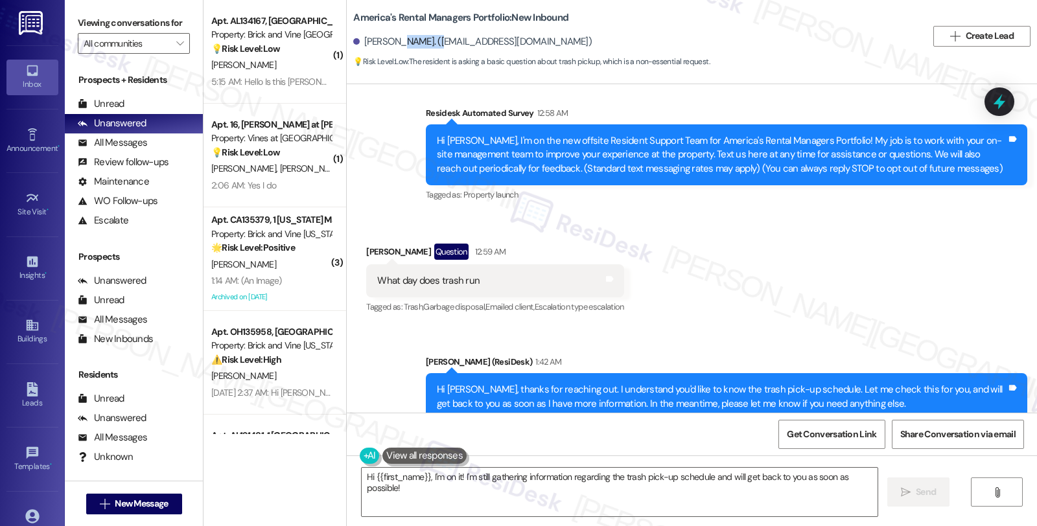
drag, startPoint x: 1013, startPoint y: 353, endPoint x: 731, endPoint y: 232, distance: 306.9
click at [1013, 353] on div "Sent via SMS Sarah (ResiDesk) 1:42 AM Hi Toriana, thanks for reaching out. I un…" at bounding box center [726, 397] width 621 height 104
click at [169, 54] on button "" at bounding box center [179, 43] width 21 height 21
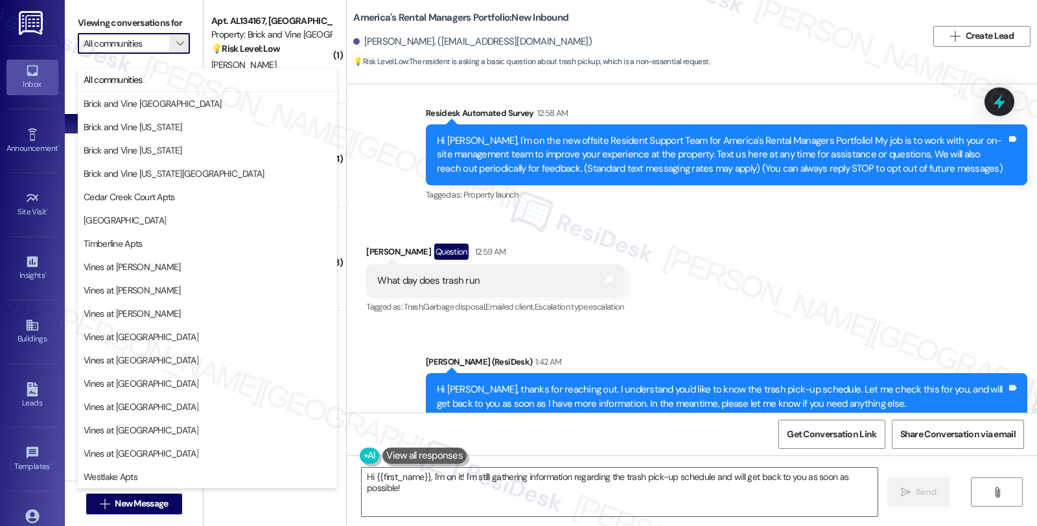
click at [633, 215] on div "Received via SMS Toriana Stevenson Question 12:59 AM What day does trash run Ta…" at bounding box center [692, 271] width 690 height 112
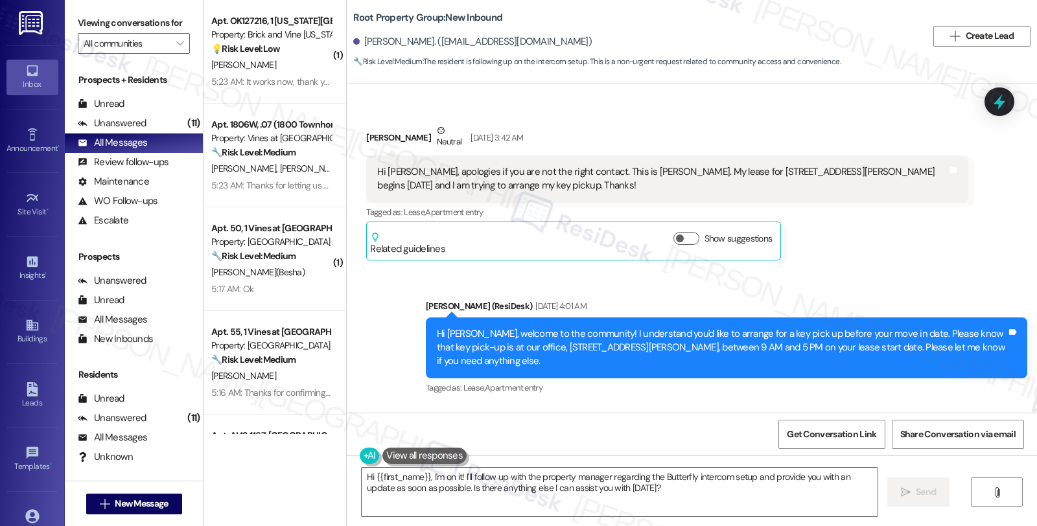
scroll to position [1187, 0]
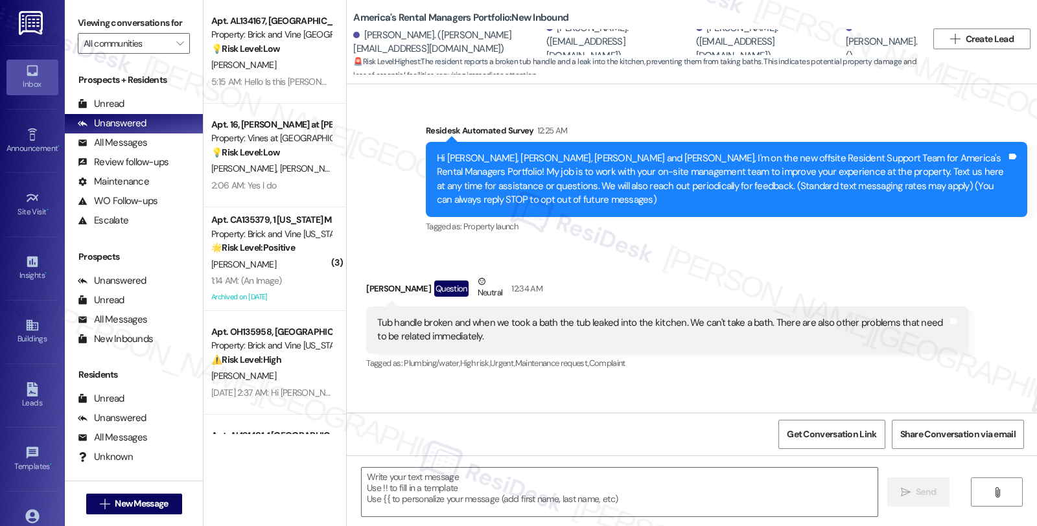
scroll to position [46, 0]
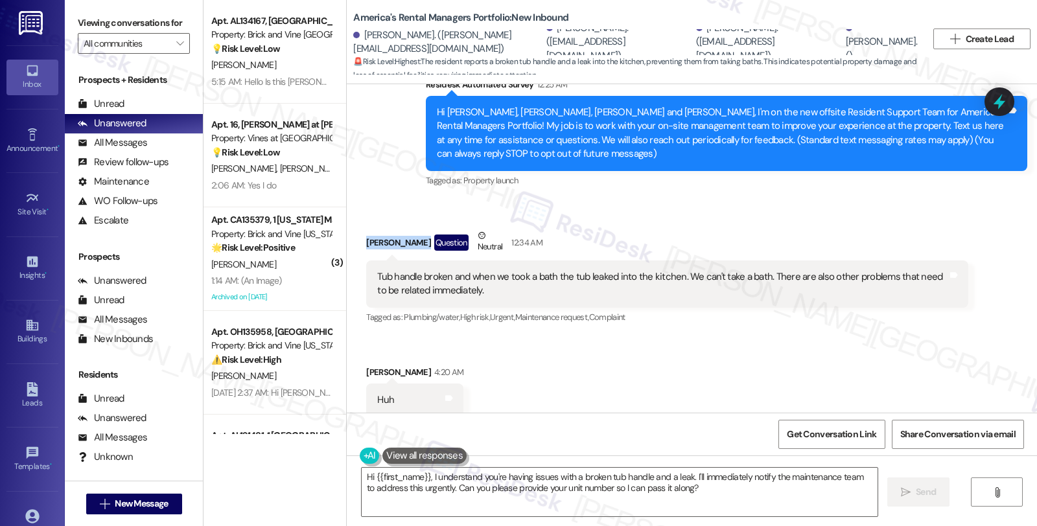
drag, startPoint x: 356, startPoint y: 227, endPoint x: 409, endPoint y: 227, distance: 52.5
click at [409, 227] on div "Received via SMS [PERSON_NAME] Question Neutral 12:34 AM Tub handle broken and …" at bounding box center [666, 277] width 621 height 117
copy div "[PERSON_NAME]"
click at [371, 474] on textarea "Hi {{first_name}}, I understand you're having issues with a broken tub handle a…" at bounding box center [620, 492] width 516 height 49
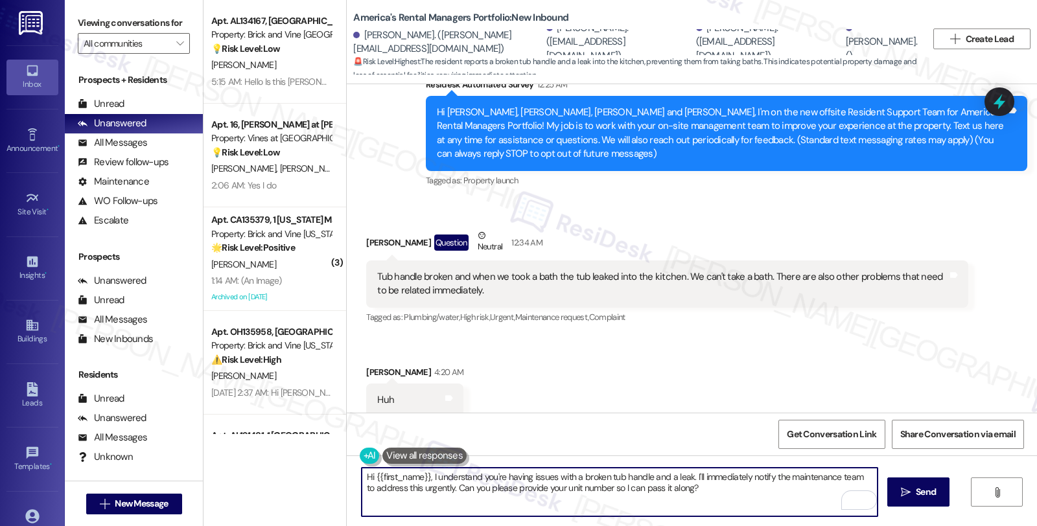
paste textarea "[PERSON_NAME]"
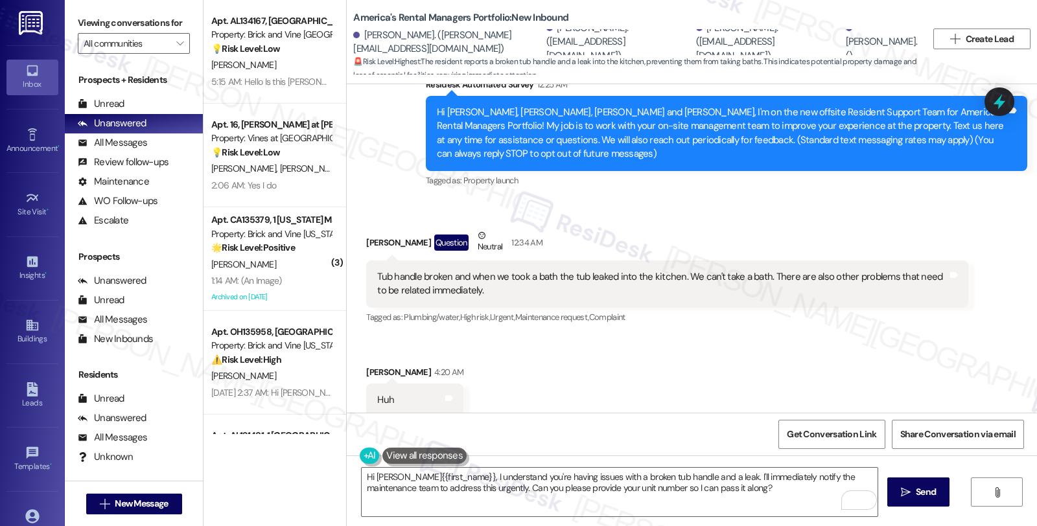
click at [373, 356] on div "Received via SMS [PERSON_NAME] 4:20 AM Huh Tags and notes" at bounding box center [414, 391] width 117 height 71
copy div "[PERSON_NAME]"
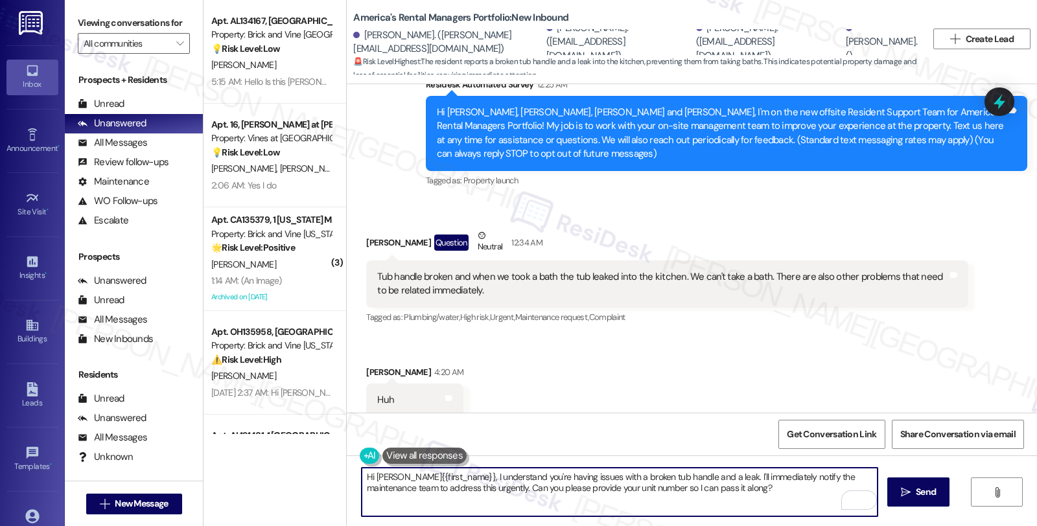
click at [397, 475] on textarea "Hi [PERSON_NAME]{{first_name}}, I understand you're having issues with a broken…" at bounding box center [620, 492] width 516 height 49
paste textarea "[PERSON_NAME]"
drag, startPoint x: 799, startPoint y: 478, endPoint x: 808, endPoint y: 504, distance: 26.6
click at [808, 504] on textarea "Hi [PERSON_NAME] and [PERSON_NAME], thanks for reaching out. I understand you'r…" at bounding box center [620, 492] width 516 height 49
paste textarea "#53155-1"
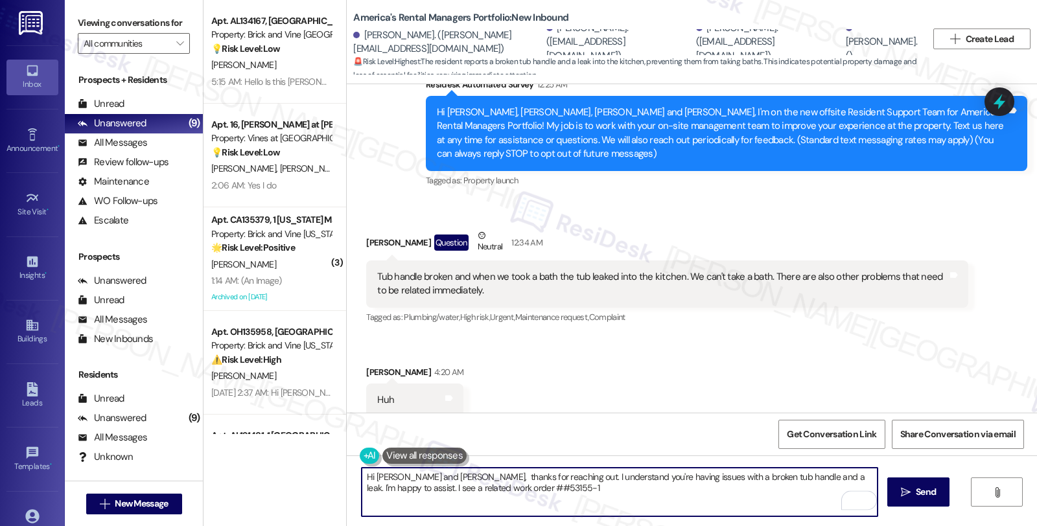
click at [463, 489] on textarea "Hi [PERSON_NAME] and [PERSON_NAME], thanks for reaching out. I understand you'r…" at bounding box center [620, 492] width 516 height 49
click at [504, 489] on textarea "Hi [PERSON_NAME] and [PERSON_NAME], thanks for reaching out. I understand you'r…" at bounding box center [620, 492] width 516 height 49
click at [493, 487] on textarea "Hi [PERSON_NAME] and [PERSON_NAME], thanks for reaching out. I understand you'r…" at bounding box center [620, 492] width 516 height 49
drag, startPoint x: 520, startPoint y: 489, endPoint x: 582, endPoint y: 489, distance: 61.6
click at [582, 489] on textarea "Hi [PERSON_NAME] and [PERSON_NAME], thanks for reaching out. I understand you'r…" at bounding box center [620, 492] width 516 height 49
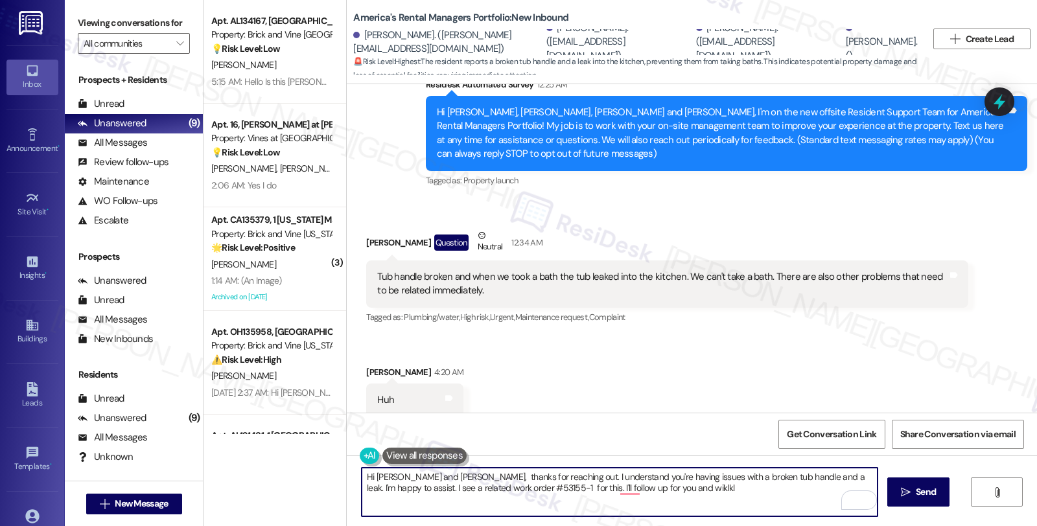
click at [523, 489] on textarea "Hi [PERSON_NAME] and [PERSON_NAME], thanks for reaching out. I understand you'r…" at bounding box center [620, 492] width 516 height 49
click at [454, 489] on textarea "Hi [PERSON_NAME] and [PERSON_NAME], thanks for reaching out. I understand you'r…" at bounding box center [620, 492] width 516 height 49
drag, startPoint x: 546, startPoint y: 488, endPoint x: 657, endPoint y: 497, distance: 111.2
click at [657, 497] on textarea "Hi [PERSON_NAME] and [PERSON_NAME], thanks for reaching out. I understand you'r…" at bounding box center [620, 492] width 516 height 49
click at [451, 488] on textarea "Hi [PERSON_NAME] and [PERSON_NAME], thanks for reaching out. I understand you'r…" at bounding box center [620, 492] width 516 height 49
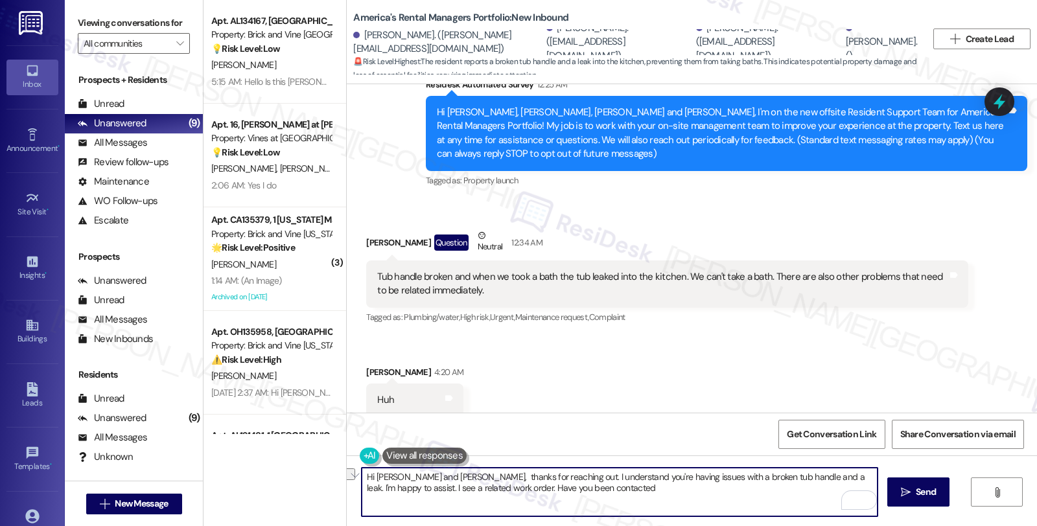
drag, startPoint x: 456, startPoint y: 487, endPoint x: 594, endPoint y: 497, distance: 138.4
click at [594, 497] on textarea "Hi [PERSON_NAME] and [PERSON_NAME], thanks for reaching out. I understand you'r…" at bounding box center [620, 492] width 516 height 49
click at [477, 488] on textarea "Hi [PERSON_NAME] and [PERSON_NAME], thanks for reaching out. I understand you'r…" at bounding box center [620, 492] width 516 height 49
click at [481, 495] on textarea "Hi [PERSON_NAME] and [PERSON_NAME], thanks for reaching out. I understand you'r…" at bounding box center [620, 492] width 516 height 49
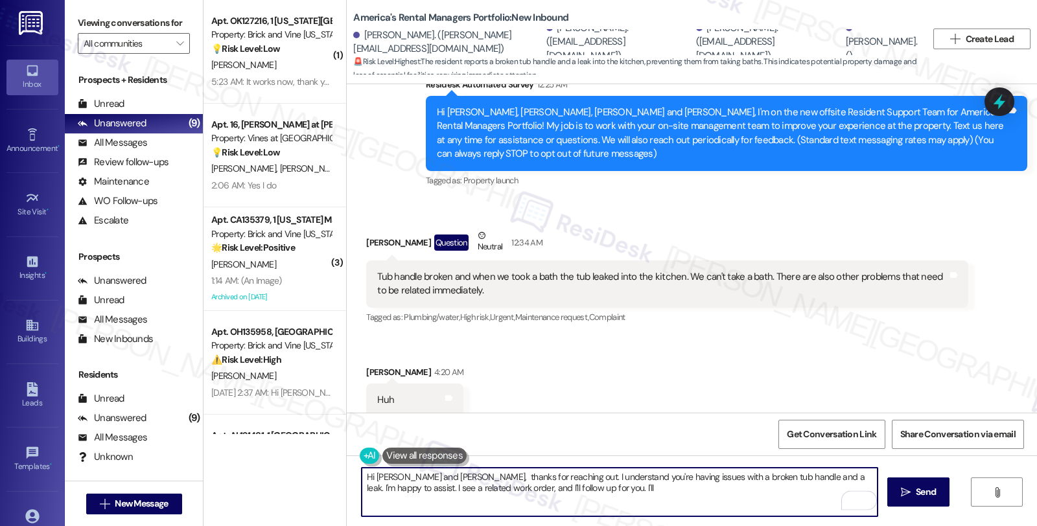
click at [481, 495] on textarea "Hi [PERSON_NAME] and [PERSON_NAME], thanks for reaching out. I understand you'r…" at bounding box center [620, 492] width 516 height 49
click at [472, 487] on textarea "Hi [PERSON_NAME] and [PERSON_NAME], thanks for reaching out. I understand you'r…" at bounding box center [620, 492] width 516 height 49
click at [592, 489] on textarea "Hi [PERSON_NAME] and [PERSON_NAME], thanks for reaching out. I understand you'r…" at bounding box center [620, 492] width 516 height 49
click at [730, 490] on textarea "Hi [PERSON_NAME] and [PERSON_NAME], thanks for reaching out. I understand you'r…" at bounding box center [620, 492] width 516 height 49
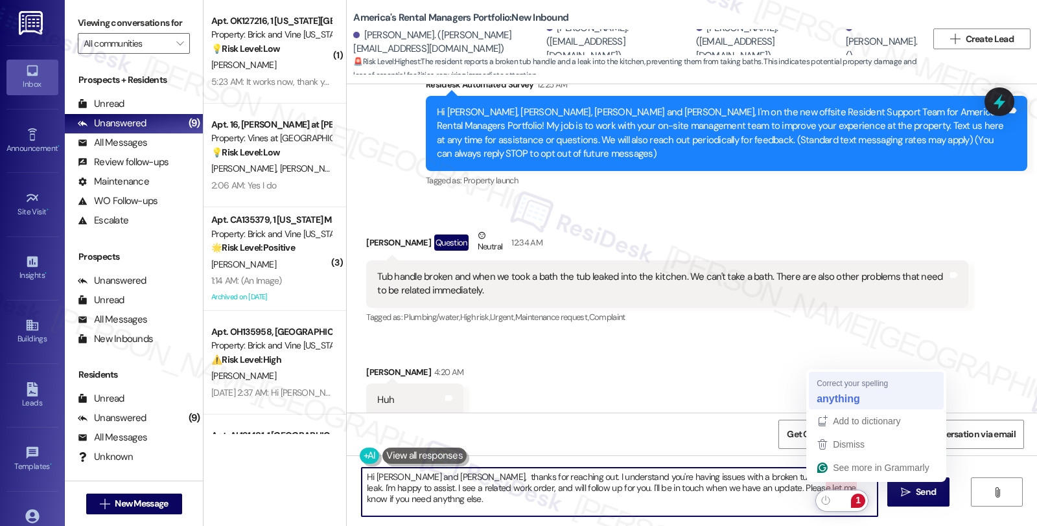
type textarea "Hi [PERSON_NAME] and [PERSON_NAME], thanks for reaching out. I understand you'r…"
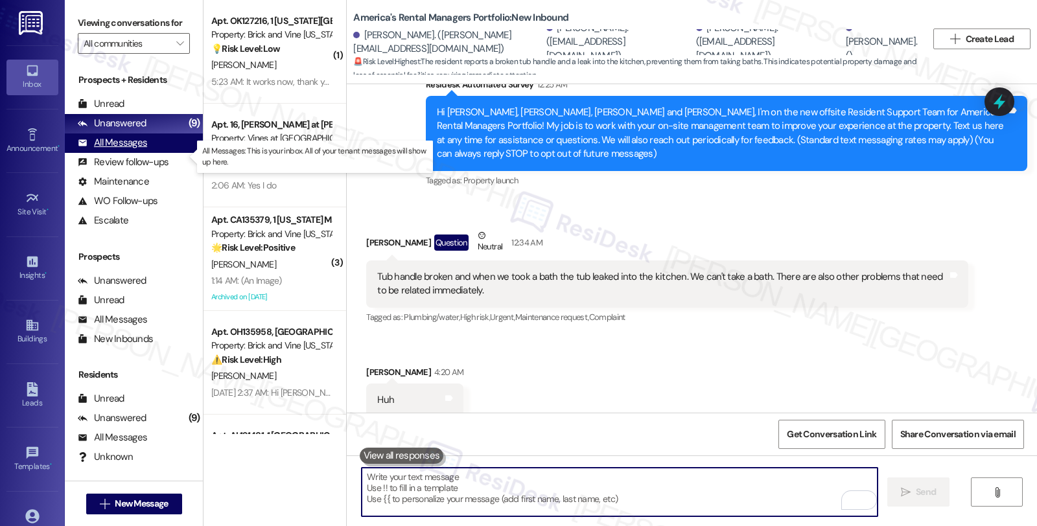
click at [143, 150] on div "All Messages" at bounding box center [112, 143] width 69 height 14
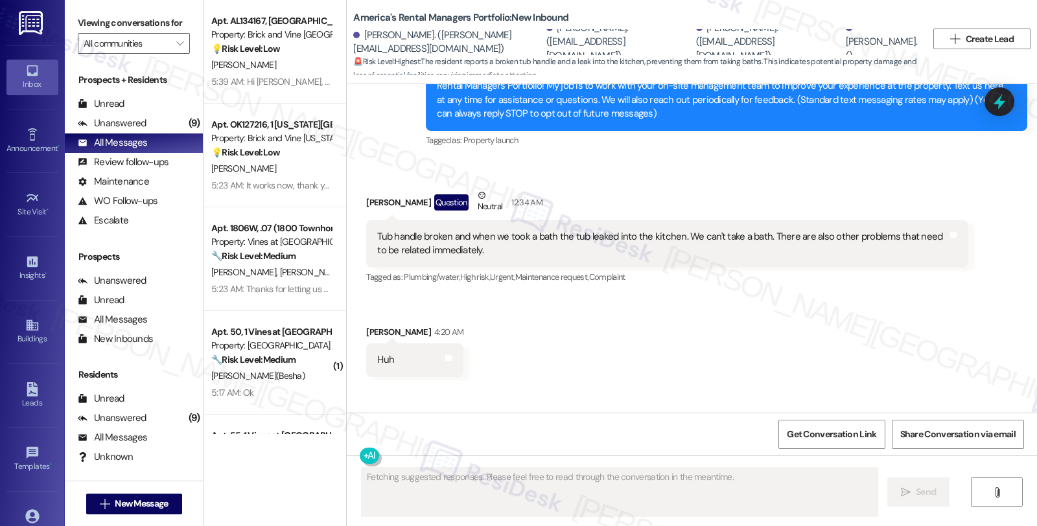
scroll to position [169, 0]
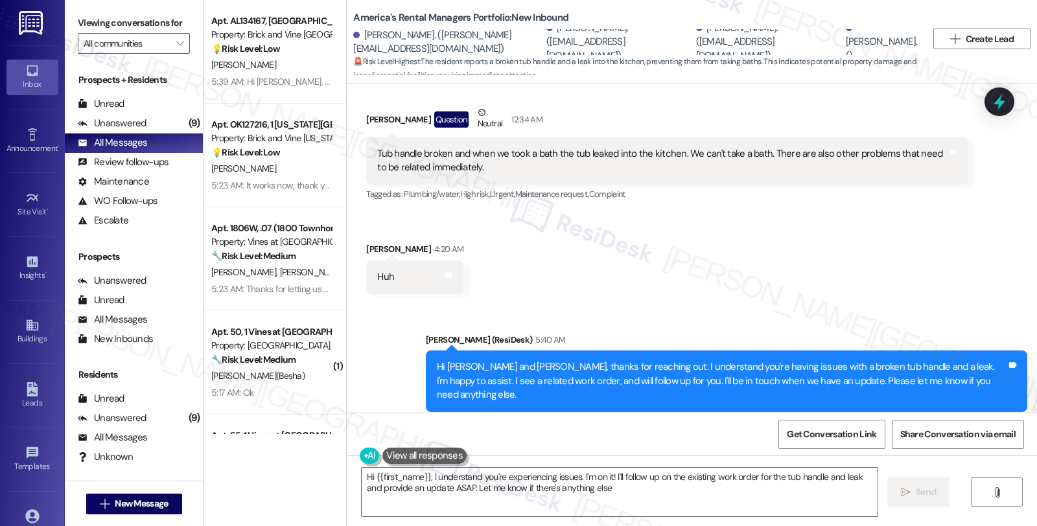
type textarea "Hi {{first_name}}, I understand you're experiencing issues. I'm on it! I'll fol…"
